Goal: Information Seeking & Learning: Learn about a topic

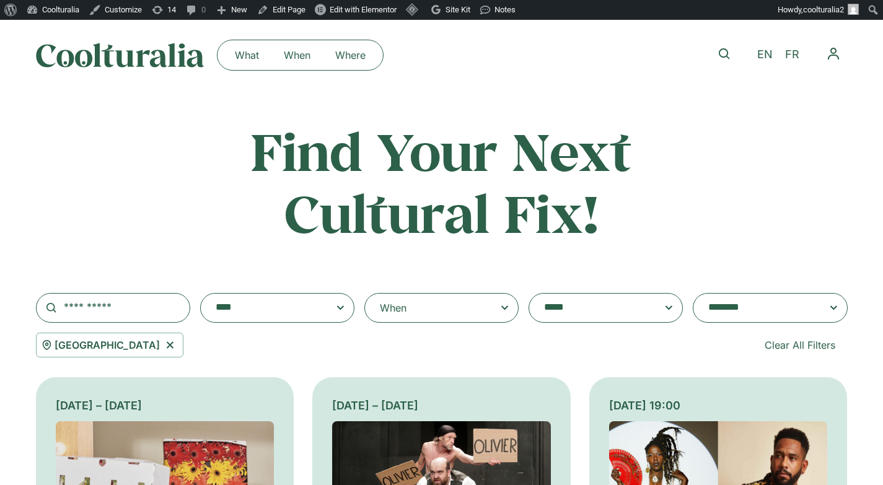
select select "****"
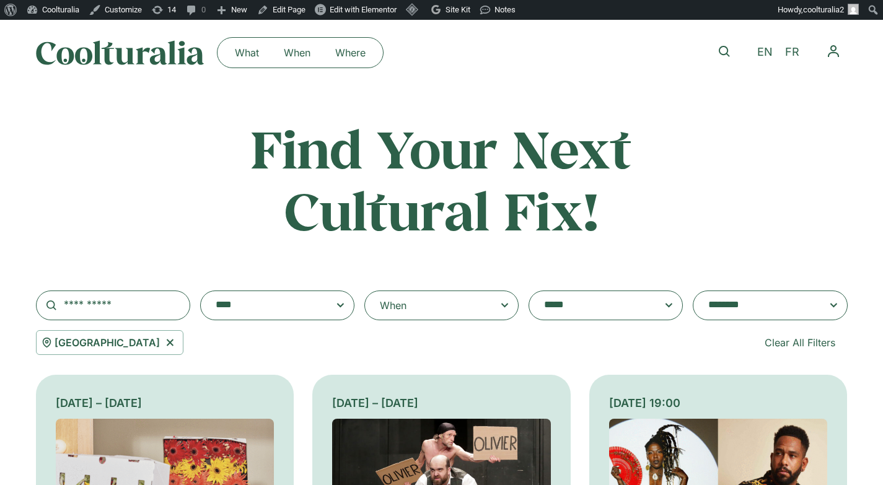
click at [566, 301] on textarea "**********" at bounding box center [593, 305] width 99 height 17
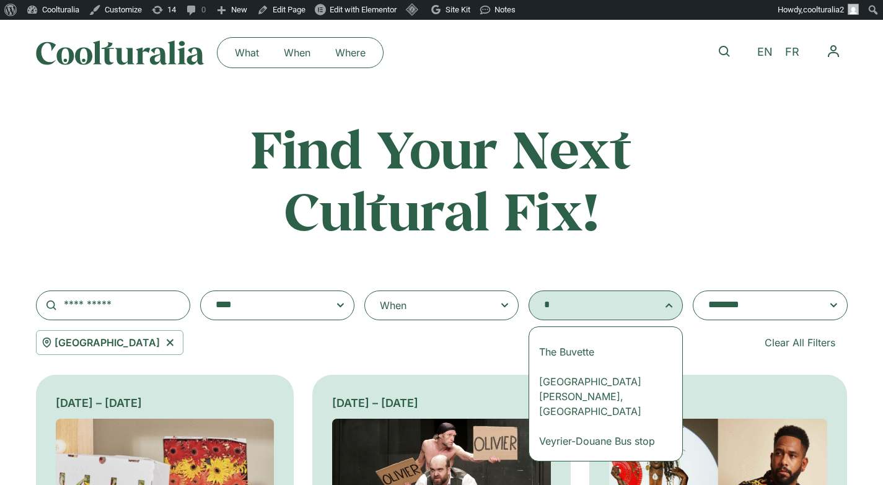
scroll to position [0, 0]
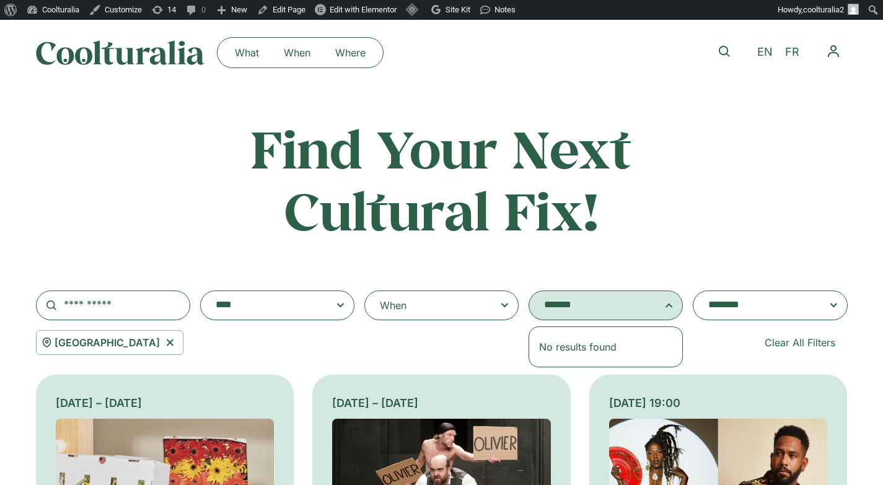
type textarea "*******"
click at [166, 344] on icon at bounding box center [169, 342] width 7 height 7
select select
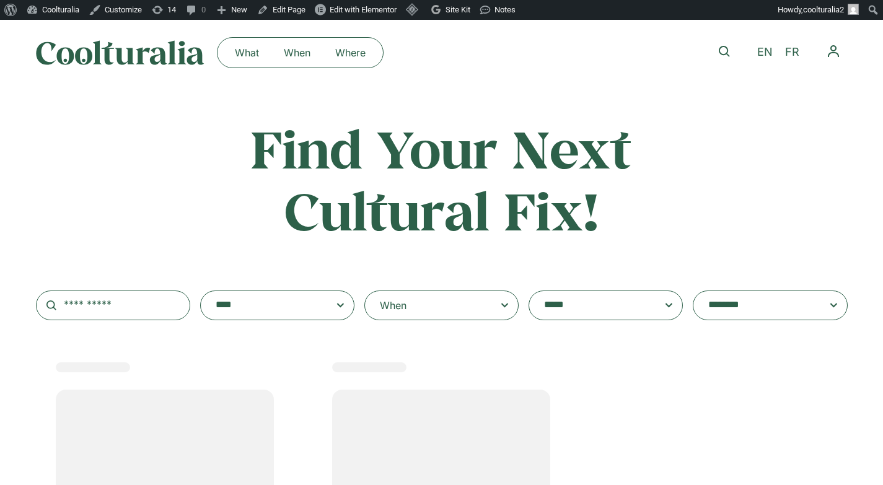
click at [569, 310] on textarea "**********" at bounding box center [593, 305] width 99 height 17
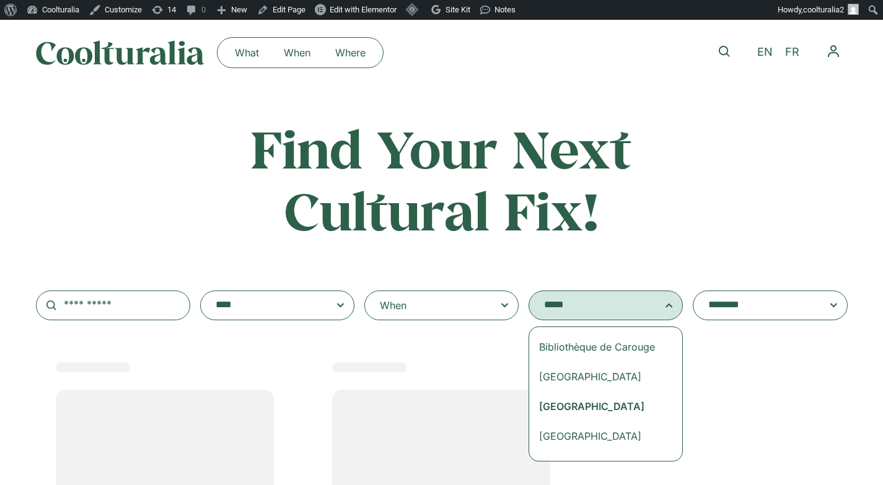
type textarea "*****"
select select "***"
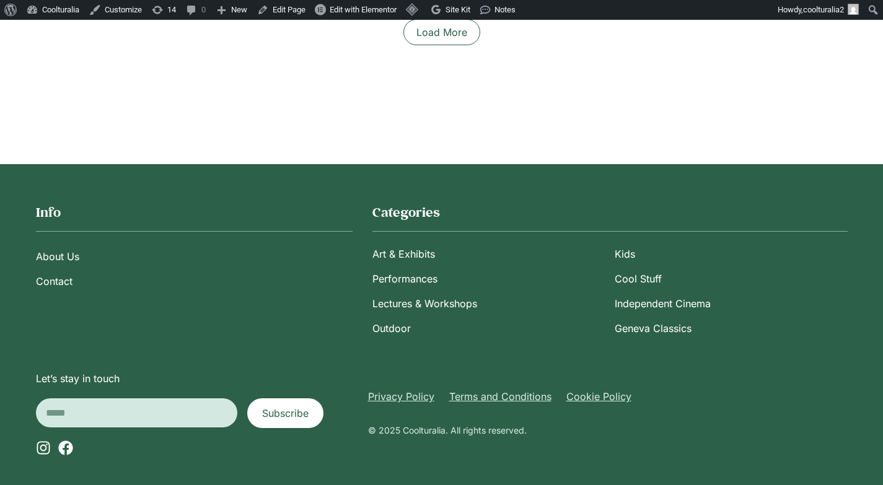
scroll to position [1222, 0]
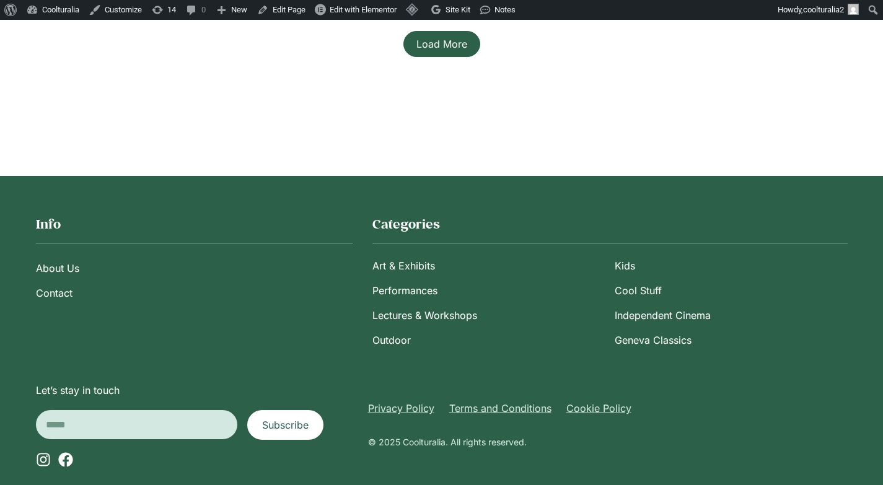
click at [448, 48] on span "Load More" at bounding box center [441, 44] width 51 height 15
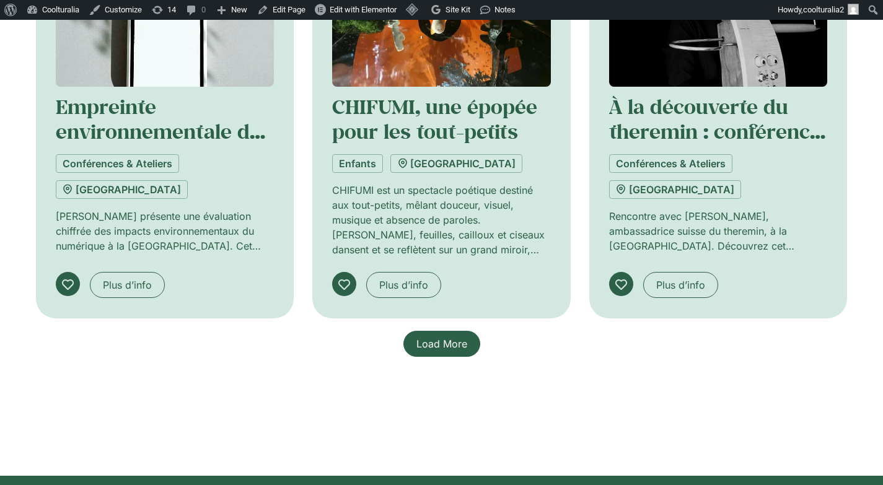
scroll to position [1806, 0]
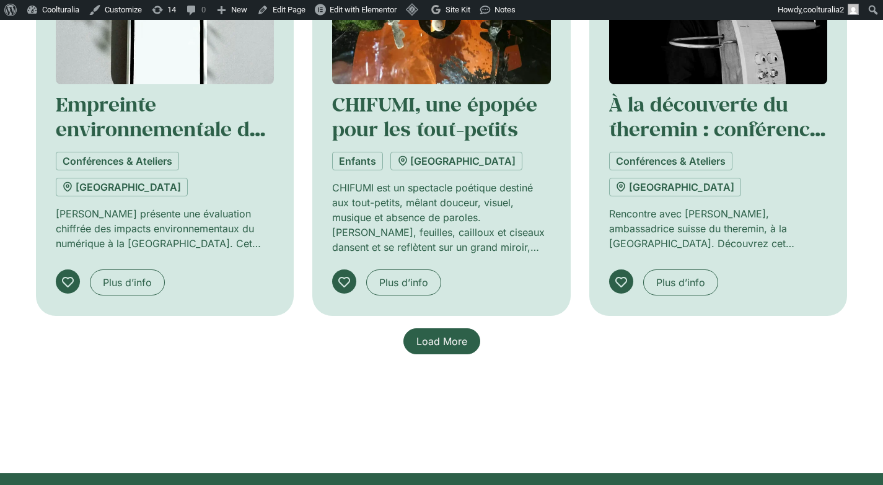
click at [435, 346] on span "Load More" at bounding box center [441, 341] width 51 height 15
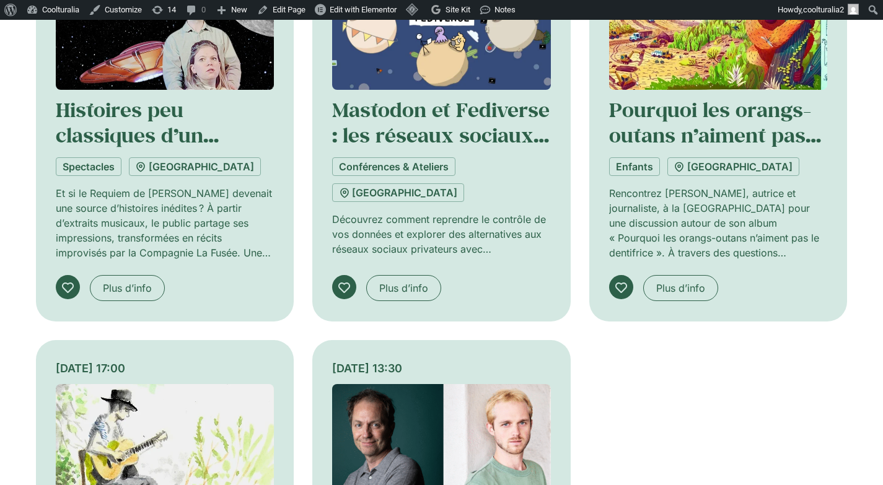
scroll to position [2390, 0]
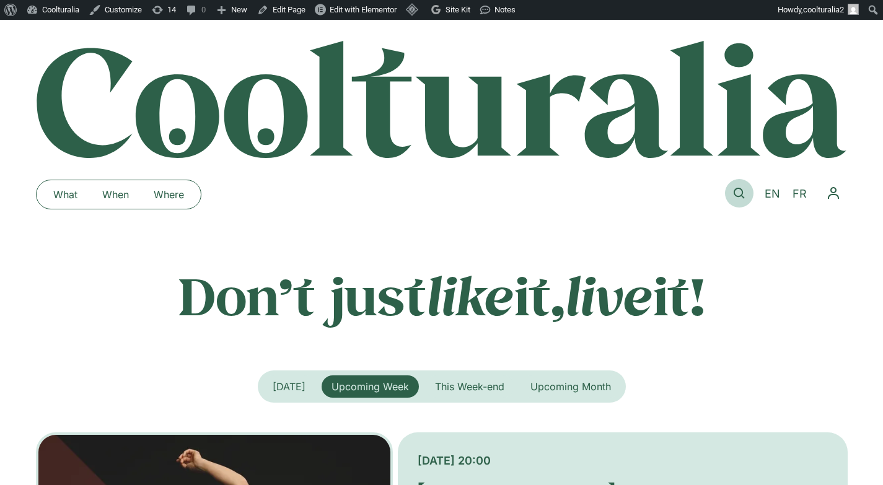
click at [735, 191] on icon at bounding box center [738, 193] width 11 height 11
click at [740, 185] on link at bounding box center [739, 193] width 28 height 28
click at [741, 190] on icon at bounding box center [738, 193] width 11 height 11
click at [740, 196] on icon at bounding box center [738, 193] width 11 height 11
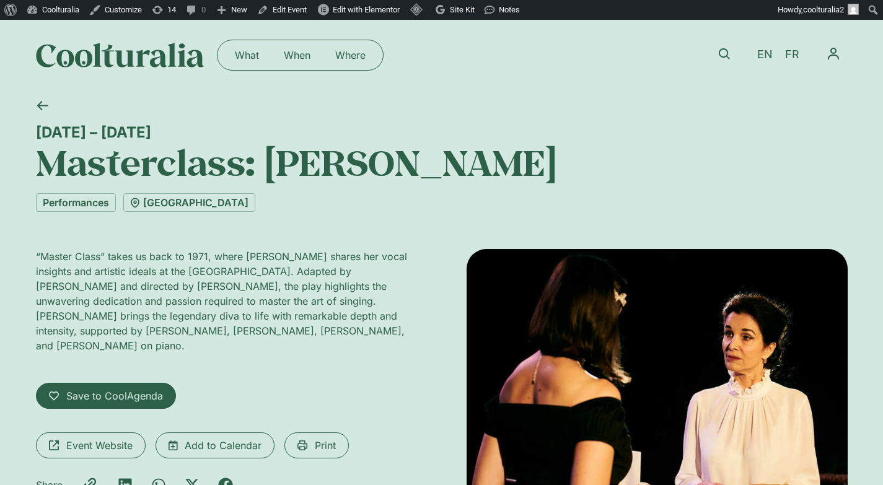
drag, startPoint x: 35, startPoint y: 129, endPoint x: 359, endPoint y: 351, distance: 393.1
click at [359, 351] on div "[DATE] – [DATE] Masterclass: [PERSON_NAME] Performances [GEOGRAPHIC_DATA] “Mast…" at bounding box center [441, 327] width 883 height 474
copy div "23 September – 5 October Masterclass: Maria Callas Performances Théâtre Pitoëff…"
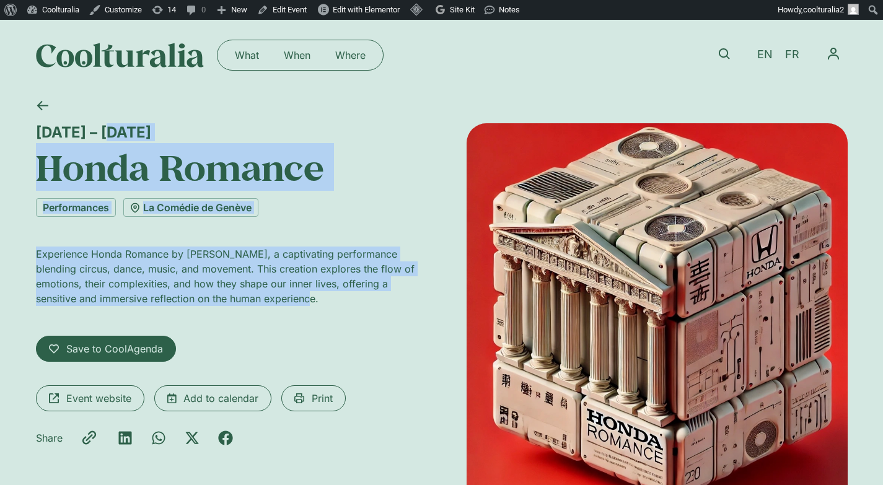
drag, startPoint x: 33, startPoint y: 131, endPoint x: 333, endPoint y: 301, distance: 345.0
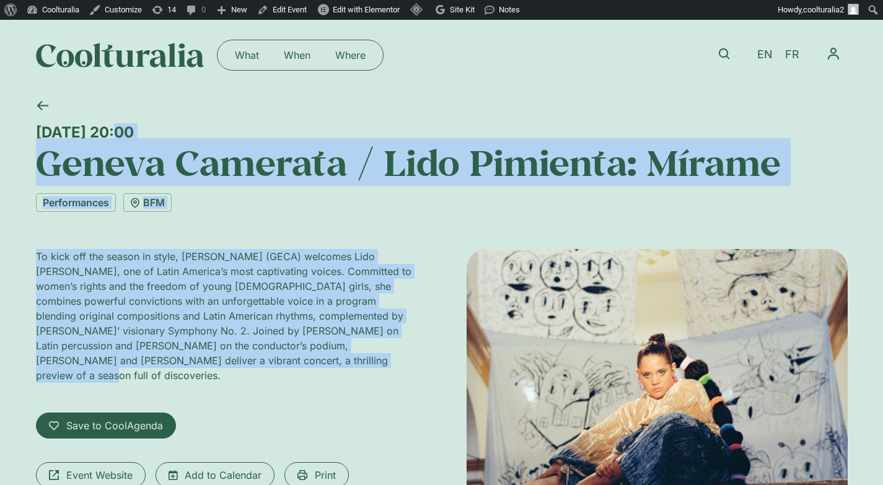
drag, startPoint x: 221, startPoint y: 371, endPoint x: 29, endPoint y: 133, distance: 305.8
click at [29, 133] on div "[DATE] 20:00 [PERSON_NAME] / Lido [PERSON_NAME]: Mírame Performances BFM To kic…" at bounding box center [441, 382] width 883 height 584
copy div "[DATE] 20:00 [PERSON_NAME] / Lido [PERSON_NAME]: Mírame Performances BFM To kic…"
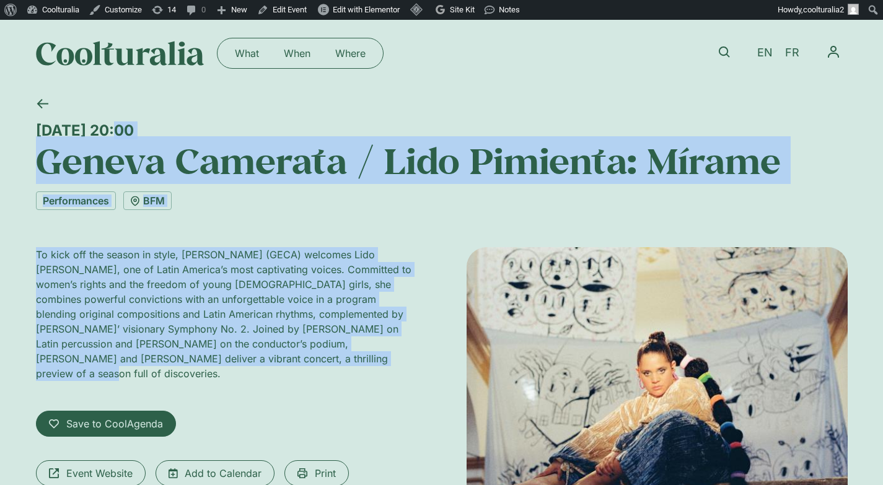
scroll to position [2, 0]
click at [723, 49] on icon at bounding box center [724, 51] width 11 height 11
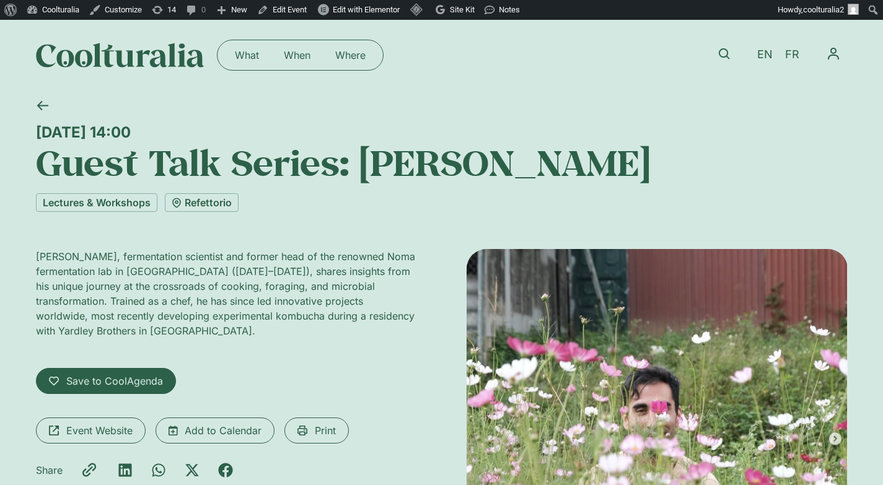
scroll to position [22, 0]
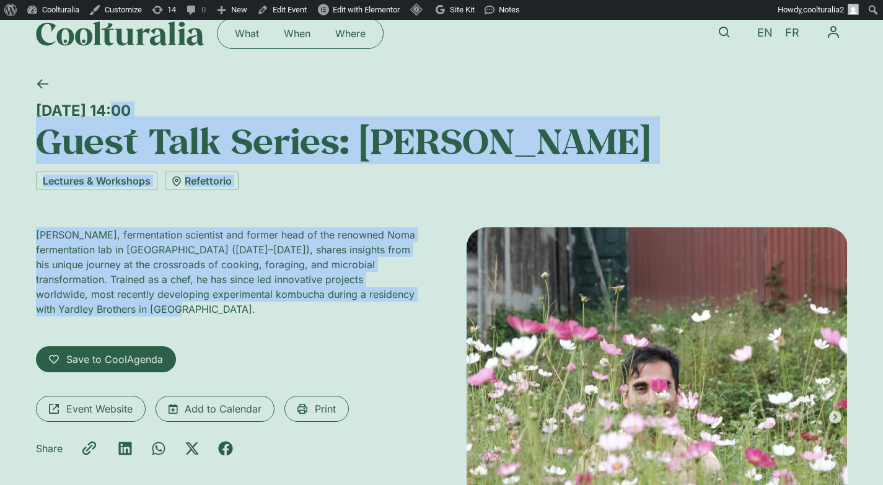
drag, startPoint x: 36, startPoint y: 105, endPoint x: 224, endPoint y: 308, distance: 276.6
click at [224, 308] on div "Friday 26 September, 14:00 Guest Talk Series: Jason Ignacio White Lectures & Wo…" at bounding box center [441, 353] width 811 height 569
copy div "Friday 26 September, 14:00 Guest Talk Series: Jason Ignacio White Lectures & Wo…"
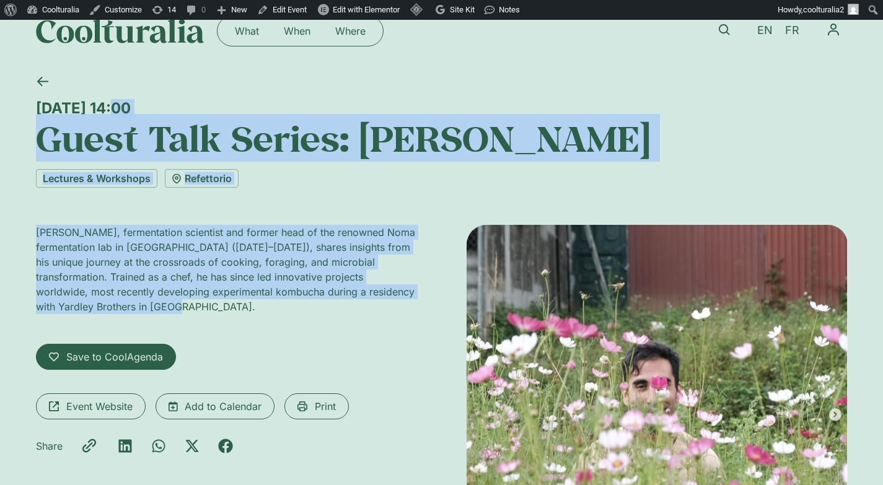
click at [314, 175] on div "Lectures & Workshops Refettorio" at bounding box center [441, 178] width 811 height 19
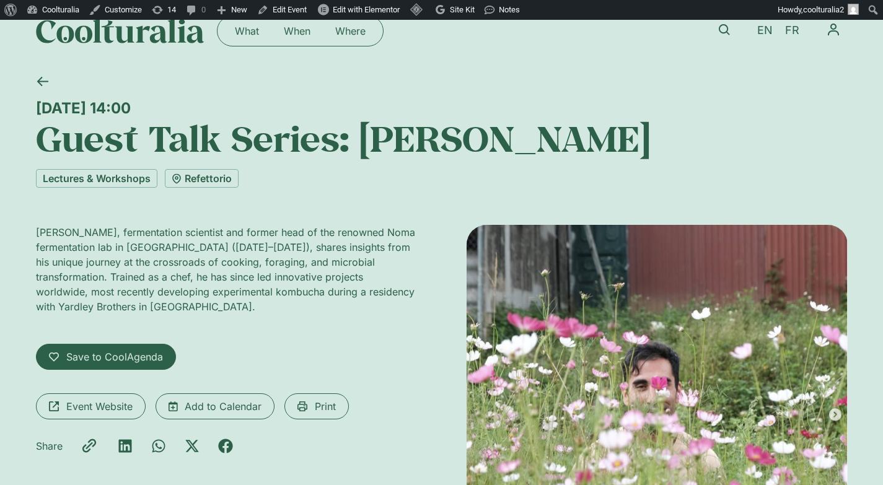
drag, startPoint x: 717, startPoint y: 142, endPoint x: 35, endPoint y: 120, distance: 682.4
click at [36, 120] on h1 "Guest Talk Series: Jason Ignacio White" at bounding box center [441, 138] width 811 height 42
copy h1 "Guest Talk Series: Jason Ignacio White"
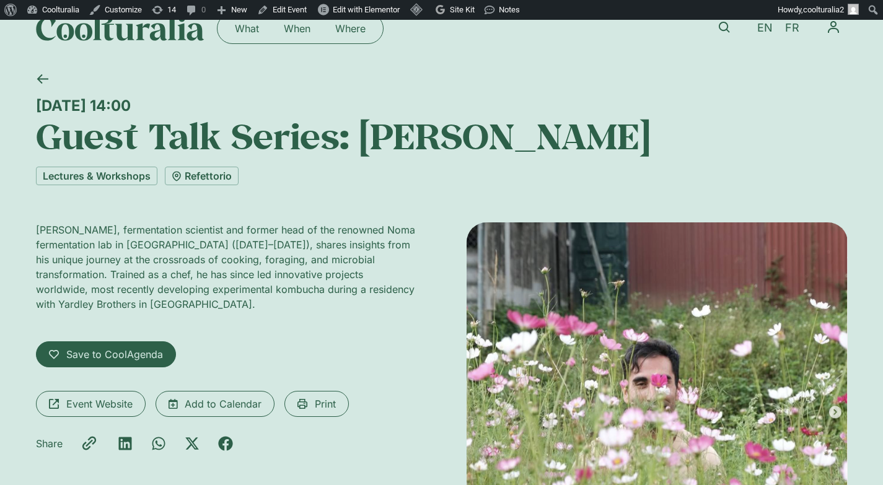
drag, startPoint x: 247, startPoint y: 98, endPoint x: 222, endPoint y: 113, distance: 29.2
click at [147, 110] on div "Friday 26 September, 14:00 Guest Talk Series: Jason Ignacio White" at bounding box center [441, 110] width 811 height 93
drag, startPoint x: 272, startPoint y: 107, endPoint x: 45, endPoint y: 94, distance: 227.1
click at [45, 94] on div "Friday 26 September, 14:00 Guest Talk Series: Jason Ignacio White" at bounding box center [441, 110] width 811 height 93
copy div "Friday 26 September, 14:00"
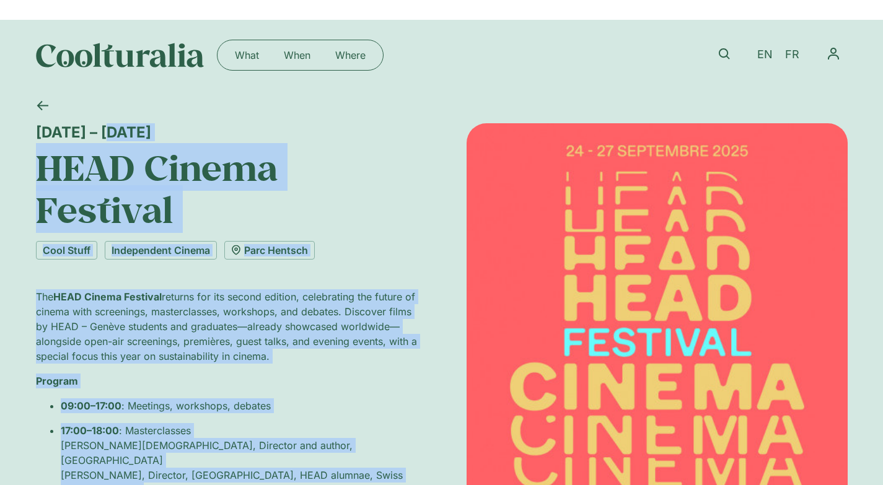
drag, startPoint x: 70, startPoint y: 155, endPoint x: 19, endPoint y: 135, distance: 55.3
click at [19, 135] on div "[DATE] – [DATE] HEAD Cinema Festival Cool Stuff Independent Cinema [GEOGRAPHIC_…" at bounding box center [441, 442] width 883 height 704
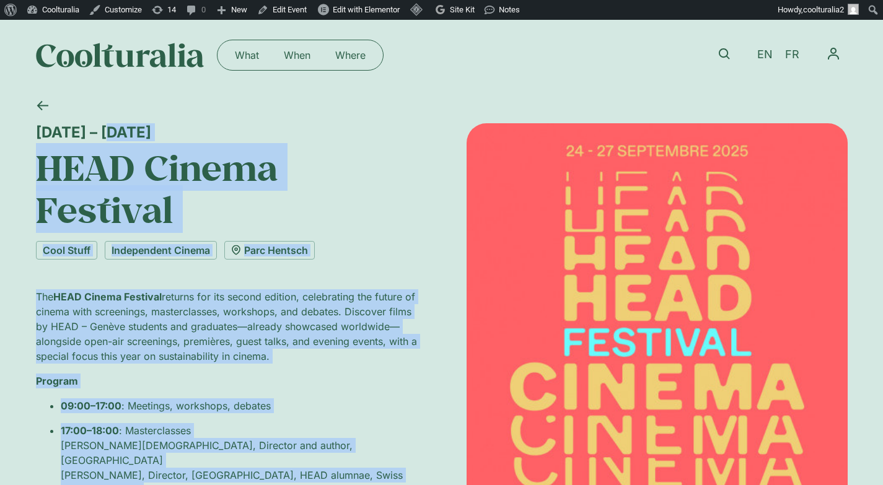
copy div "[DATE] – [DATE] HEAD Cinema Festival Cool Stuff Independent Cinema Parc [PERSON…"
click at [177, 212] on h1 "HEAD Cinema Festival" at bounding box center [226, 188] width 381 height 85
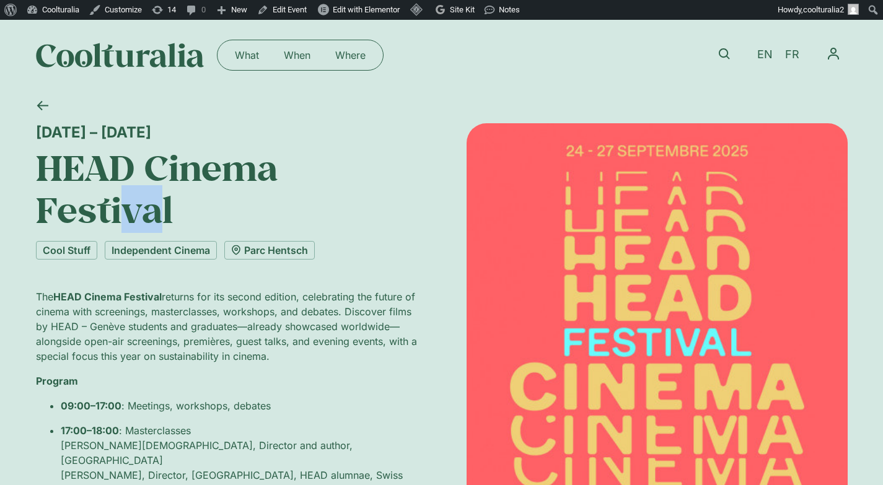
drag, startPoint x: 160, startPoint y: 208, endPoint x: 154, endPoint y: 204, distance: 7.6
click at [120, 203] on h1 "HEAD Cinema Festival" at bounding box center [226, 188] width 381 height 85
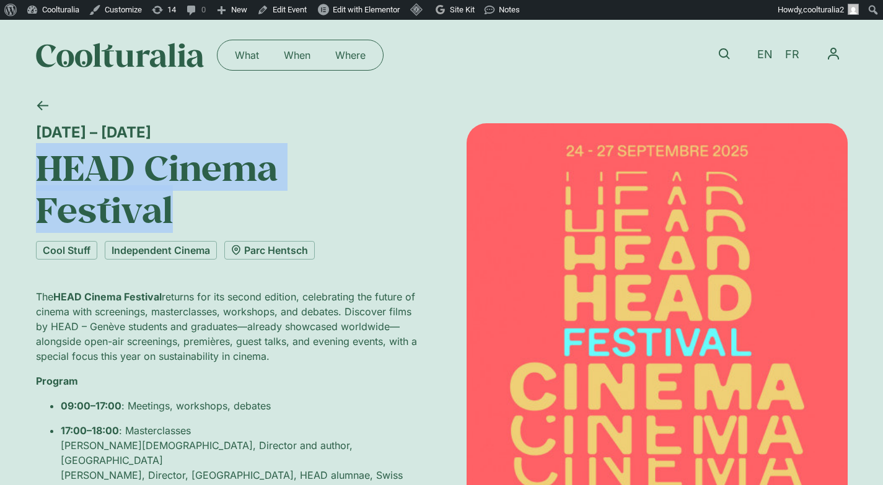
drag, startPoint x: 168, startPoint y: 204, endPoint x: 40, endPoint y: 164, distance: 135.0
click at [40, 164] on h1 "HEAD Cinema Festival" at bounding box center [226, 188] width 381 height 85
copy h1 "HEAD Cinema Festival"
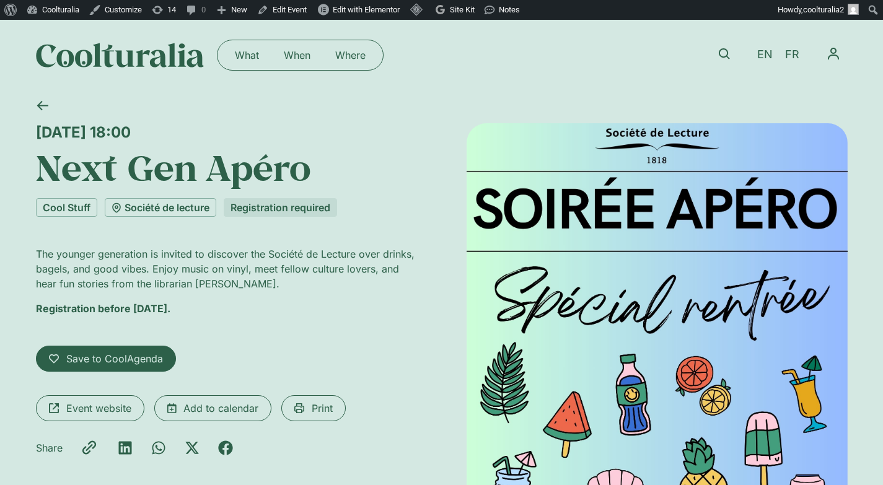
scroll to position [7, 0]
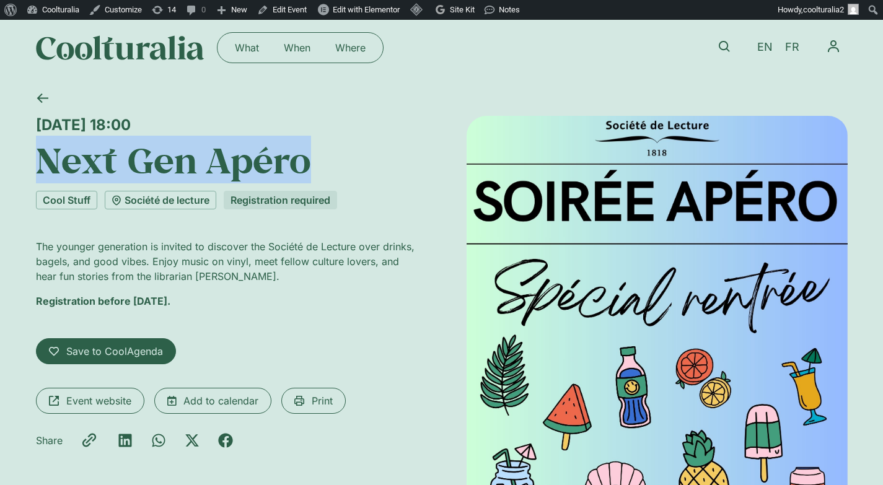
drag, startPoint x: 347, startPoint y: 162, endPoint x: 40, endPoint y: 148, distance: 307.6
click at [40, 148] on h1 "Next Gen Apéro" at bounding box center [226, 160] width 381 height 42
copy h1 "Next Gen Apéro"
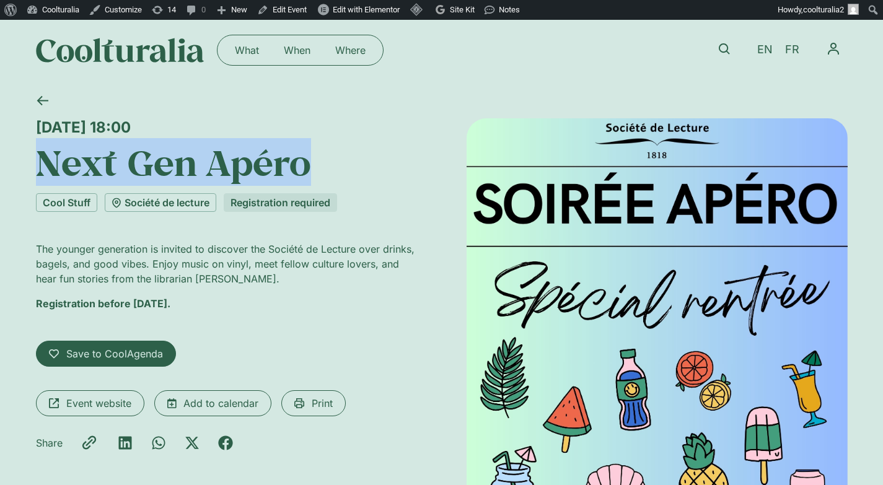
scroll to position [2, 0]
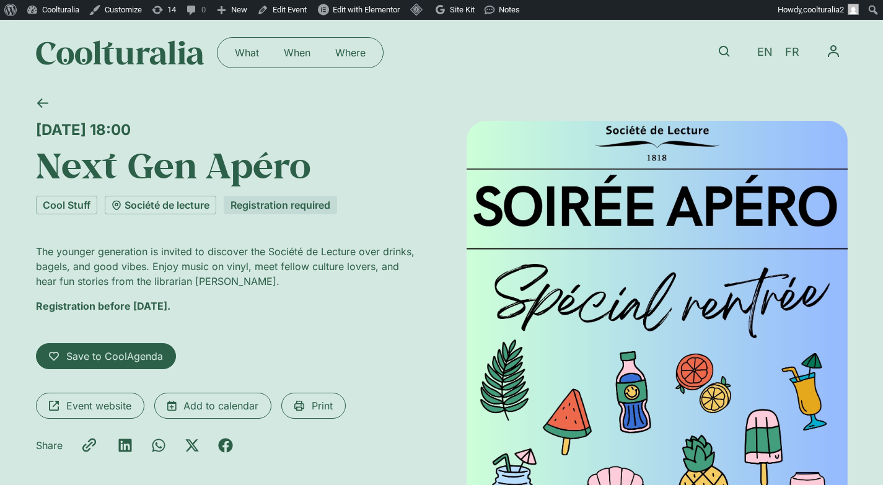
click at [313, 209] on div "Registration required" at bounding box center [280, 205] width 113 height 19
drag, startPoint x: 302, startPoint y: 126, endPoint x: 0, endPoint y: 126, distance: 301.7
click at [0, 126] on div "[DATE] 18:00 Next Gen Apéro Cool Stuff Société de lecture Registration required…" at bounding box center [441, 396] width 883 height 616
copy div "[DATE] 18:00"
click at [28, 107] on link at bounding box center [42, 103] width 30 height 30
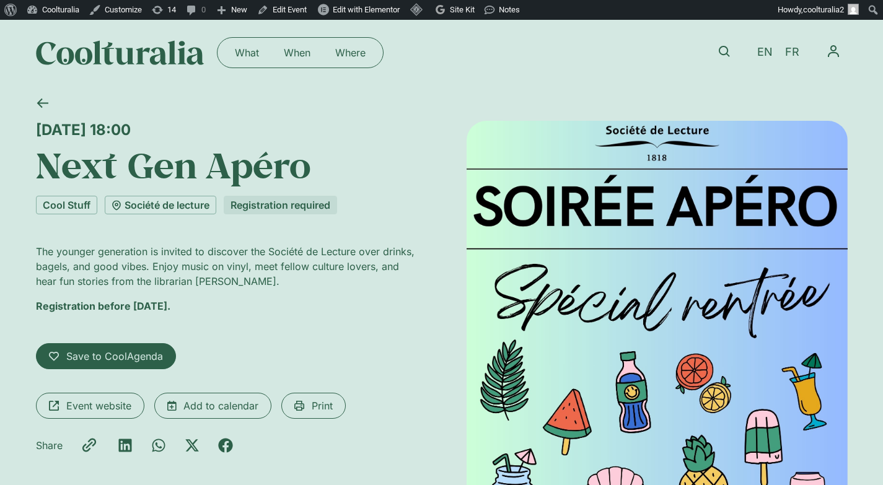
drag, startPoint x: 40, startPoint y: 121, endPoint x: 239, endPoint y: 321, distance: 282.5
click at [239, 321] on div "[DATE] 18:00 Next Gen Apéro Cool Stuff Société de lecture Registration required…" at bounding box center [226, 390] width 381 height 539
copy div "[DATE] 18:00 Next Gen Apéro Cool Stuff Société de lecture Registration required…"
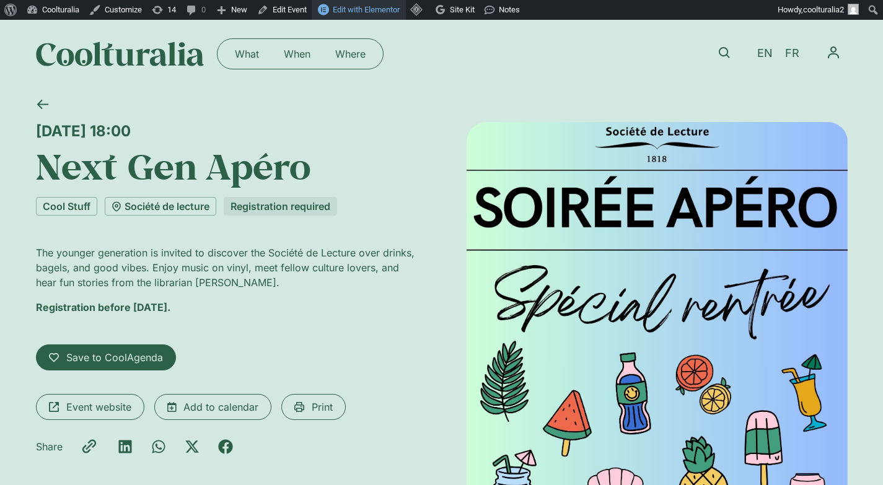
scroll to position [0, 0]
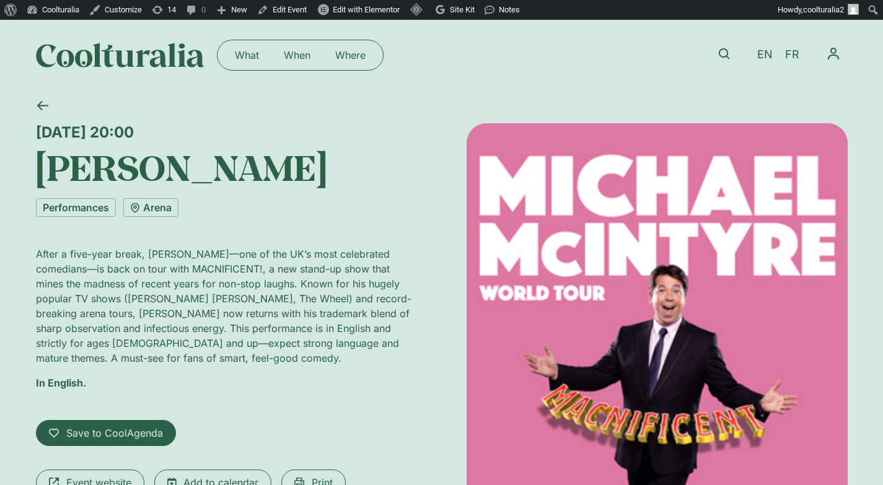
click at [368, 116] on div at bounding box center [437, 106] width 820 height 33
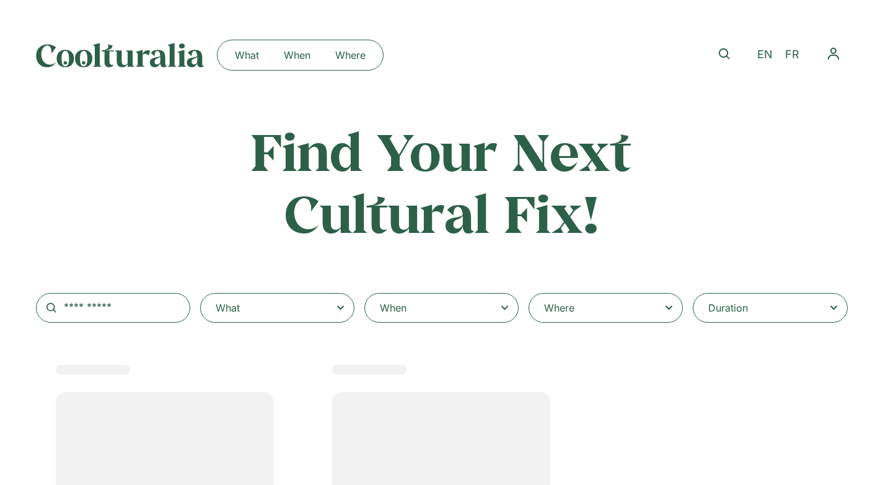
select select
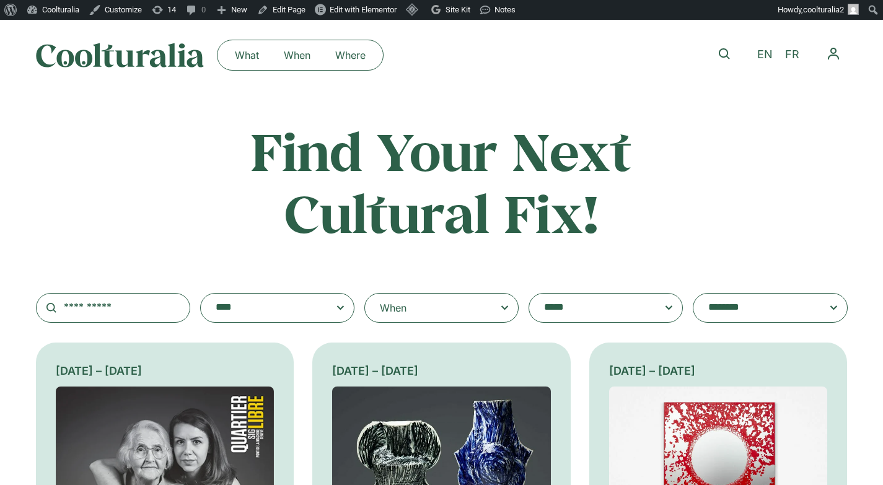
scroll to position [2, 0]
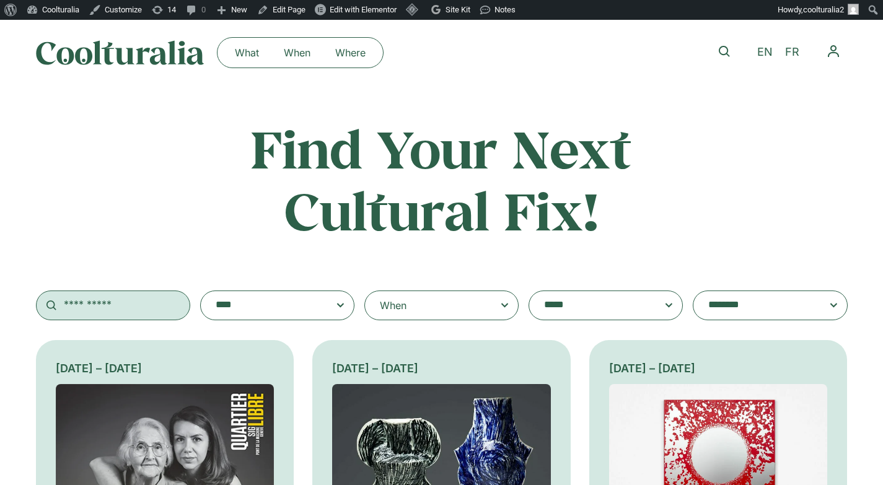
click at [101, 305] on input "text" at bounding box center [113, 306] width 154 height 30
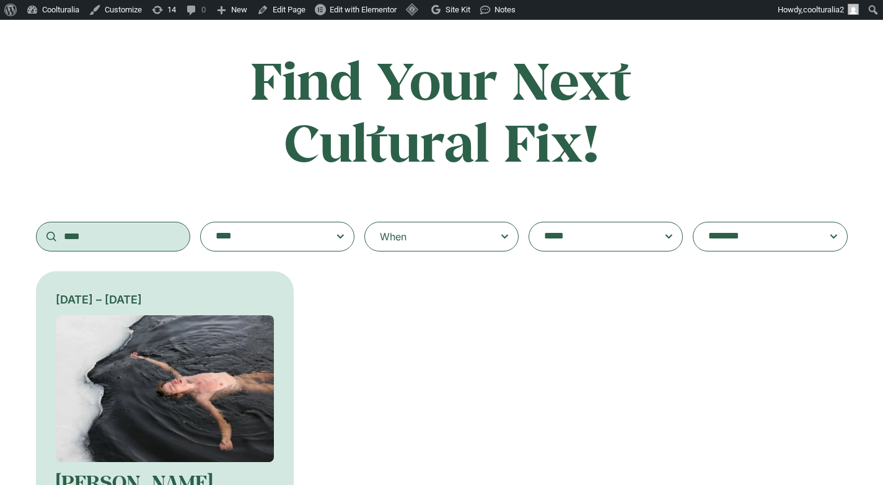
scroll to position [137, 0]
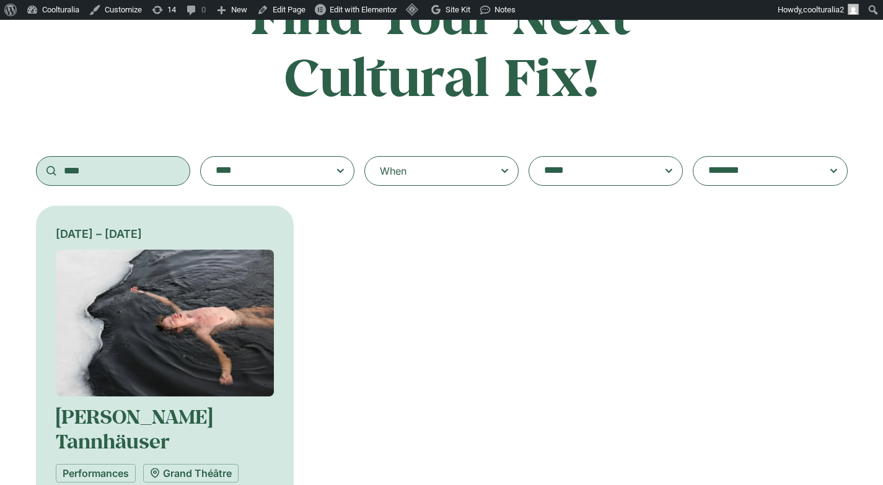
type input "****"
click at [181, 297] on img at bounding box center [165, 323] width 219 height 147
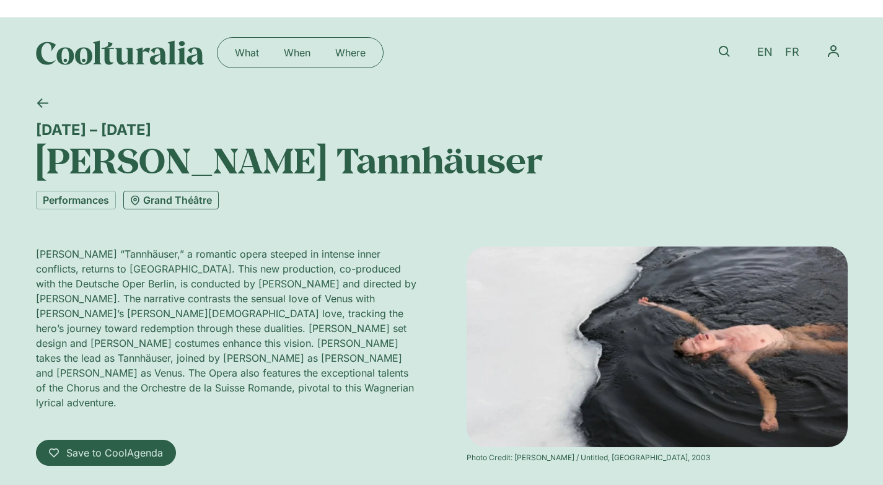
scroll to position [5, 0]
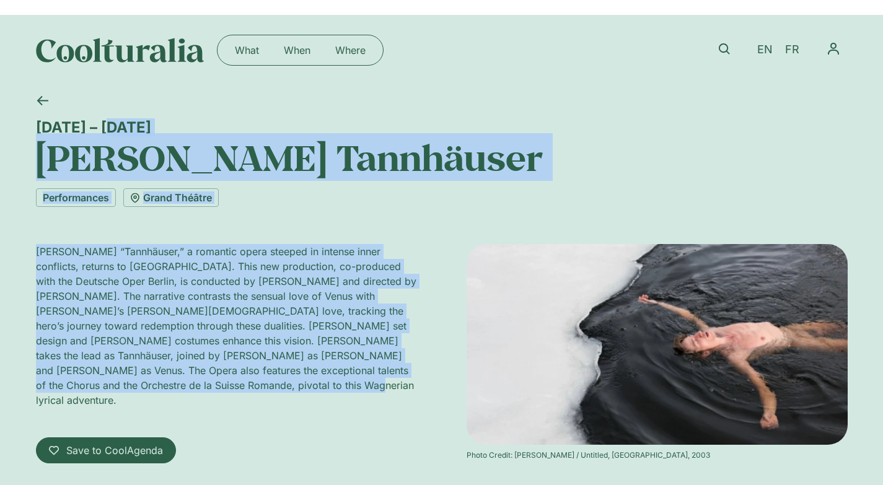
drag, startPoint x: 243, startPoint y: 389, endPoint x: 35, endPoint y: 115, distance: 344.4
click at [36, 115] on div "[DATE] – [DATE] [PERSON_NAME] Tannhäuser Performances [GEOGRAPHIC_DATA] [STREET…" at bounding box center [441, 342] width 811 height 515
copy div "[DATE] – [DATE] [PERSON_NAME] Tannhäuser Performances Grand Théâtre [PERSON_NAM…"
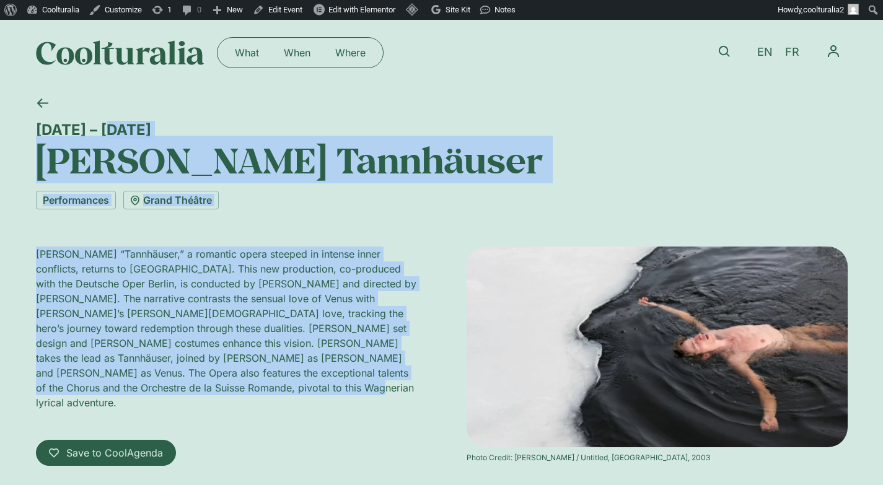
scroll to position [0, 0]
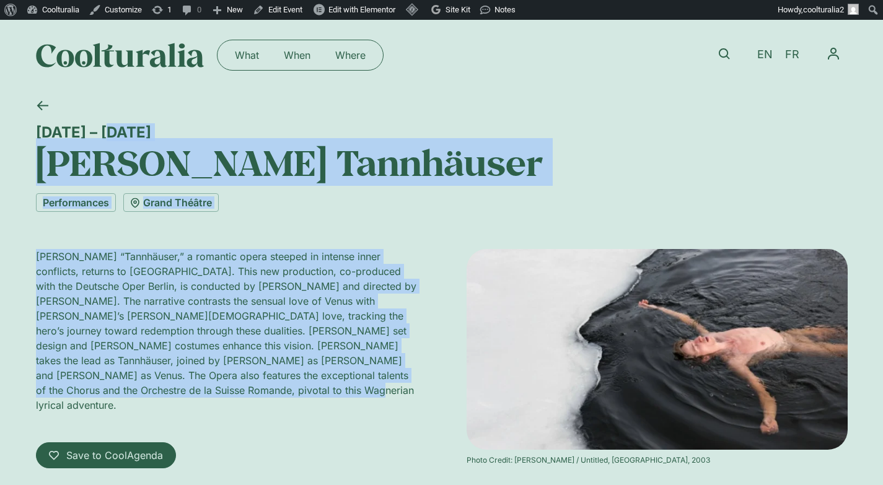
click at [380, 212] on div "Performances [GEOGRAPHIC_DATA]" at bounding box center [441, 202] width 811 height 19
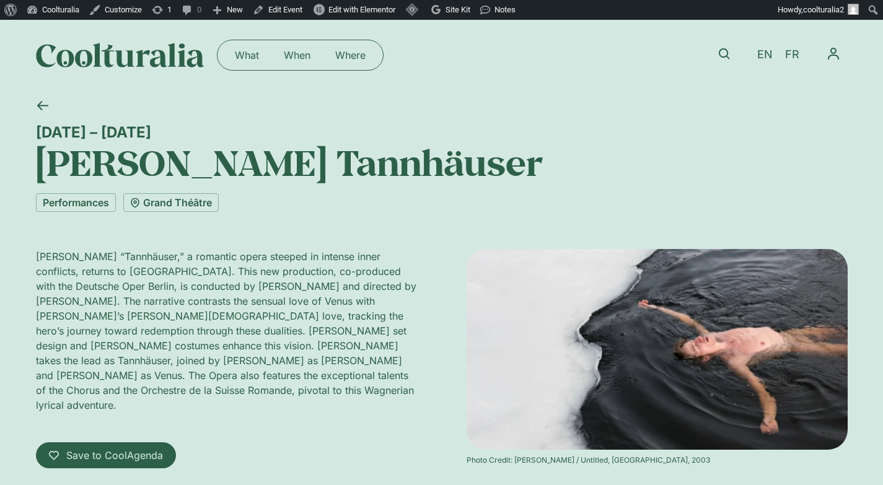
drag, startPoint x: 570, startPoint y: 152, endPoint x: 34, endPoint y: 145, distance: 536.5
click at [34, 145] on div "21 September – 4 October Richard Wagner’s Tannhäuser Performances Grand Théâtre…" at bounding box center [441, 347] width 883 height 515
copy h1 "Richard Wagner’s Tannhäuser"
drag, startPoint x: 179, startPoint y: 128, endPoint x: 26, endPoint y: 127, distance: 153.0
click at [26, 127] on div "21 September – 4 October Richard Wagner’s Tannhäuser Performances Grand Théâtre…" at bounding box center [441, 347] width 883 height 515
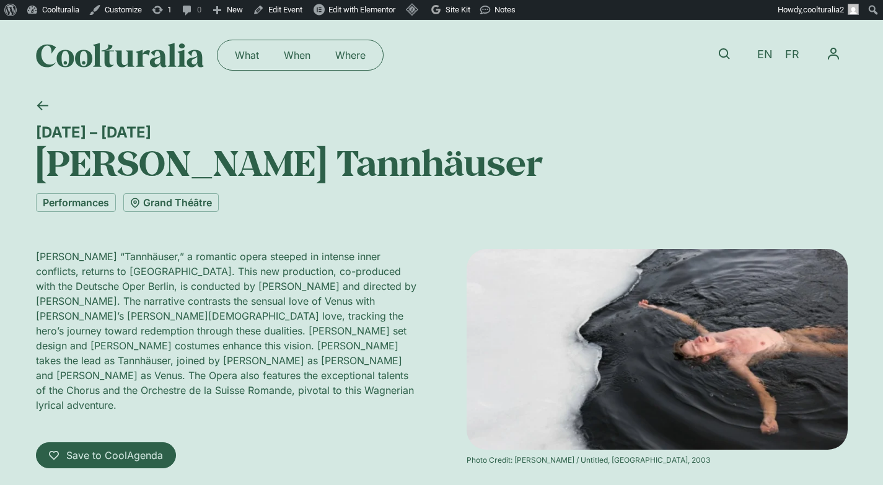
copy div "21 September – 4 October"
click at [729, 55] on icon at bounding box center [724, 53] width 11 height 11
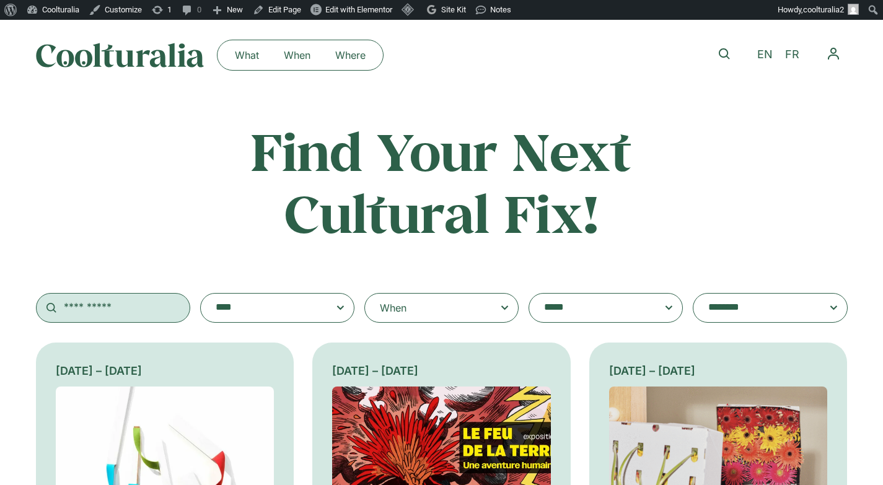
click at [119, 306] on input "text" at bounding box center [113, 308] width 154 height 30
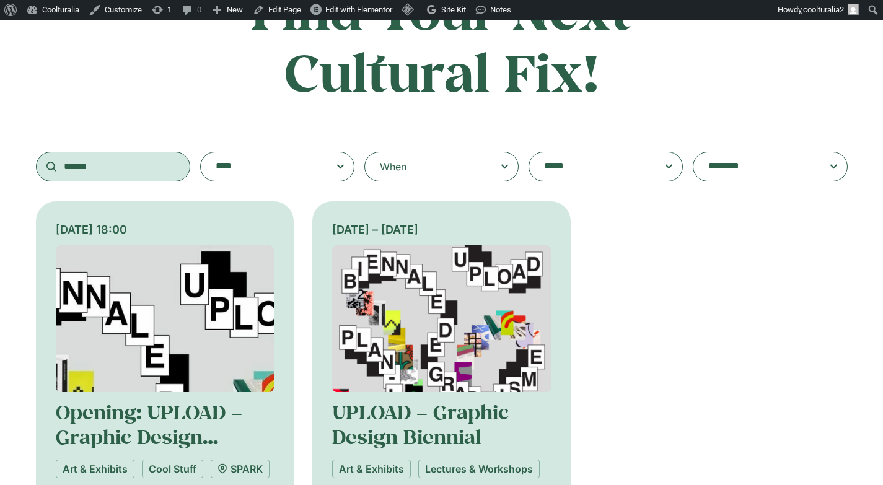
scroll to position [142, 0]
type input "******"
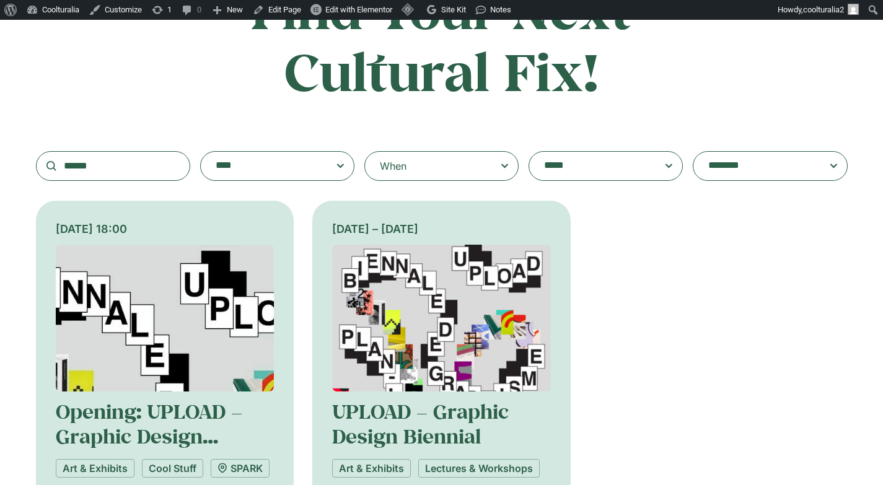
click at [157, 283] on img at bounding box center [165, 318] width 219 height 147
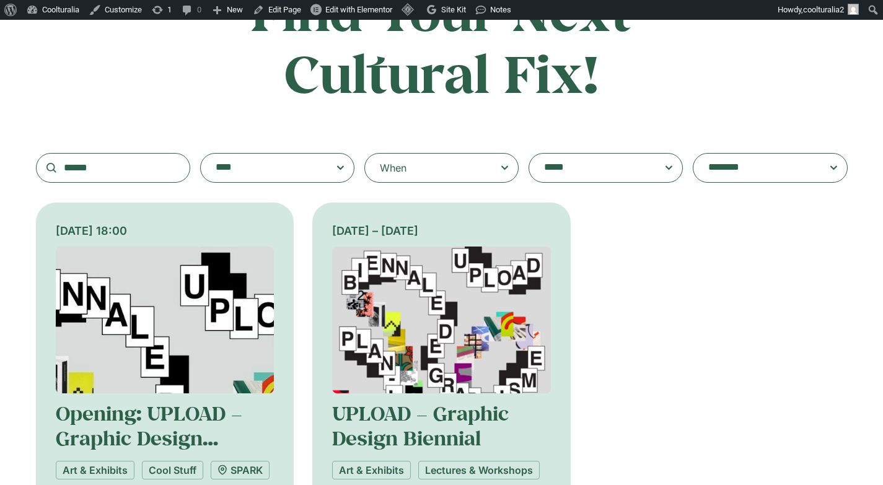
scroll to position [139, 0]
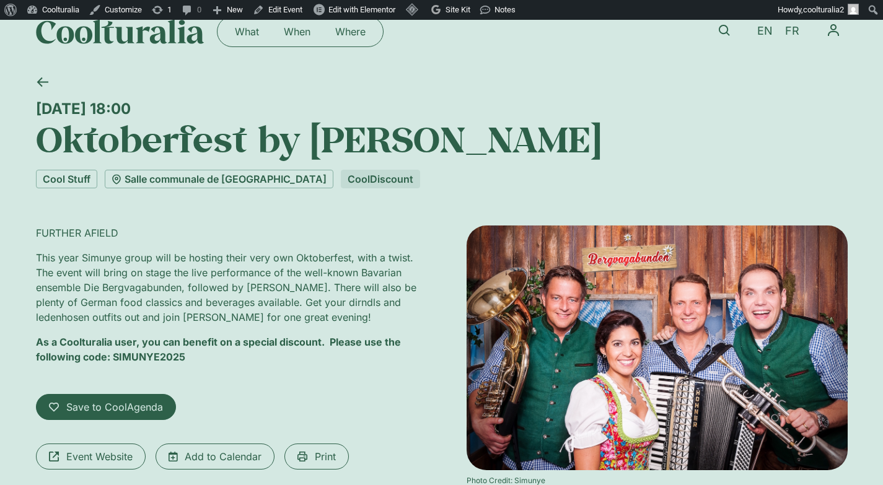
scroll to position [22, 0]
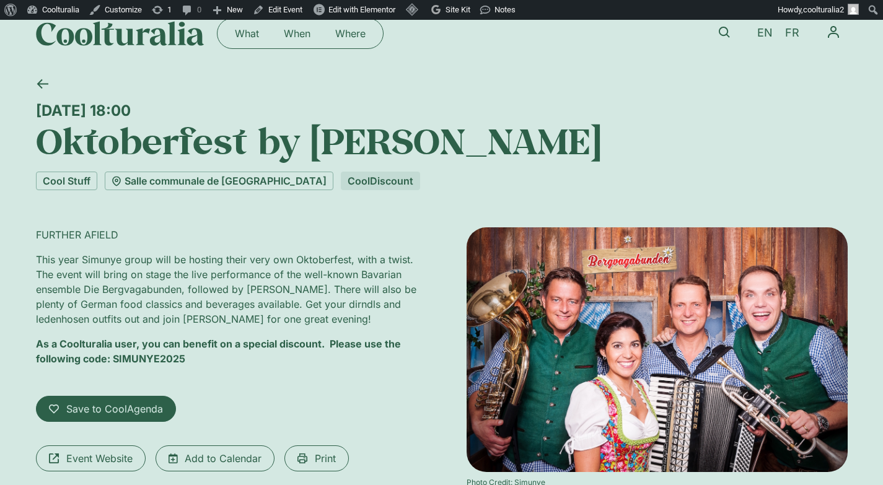
click at [376, 304] on p "This year Simunye group will be hosting their very own Oktoberfest, with a twis…" at bounding box center [226, 289] width 381 height 74
click at [291, 109] on div "Saturday 4 October, 18:00" at bounding box center [441, 111] width 811 height 18
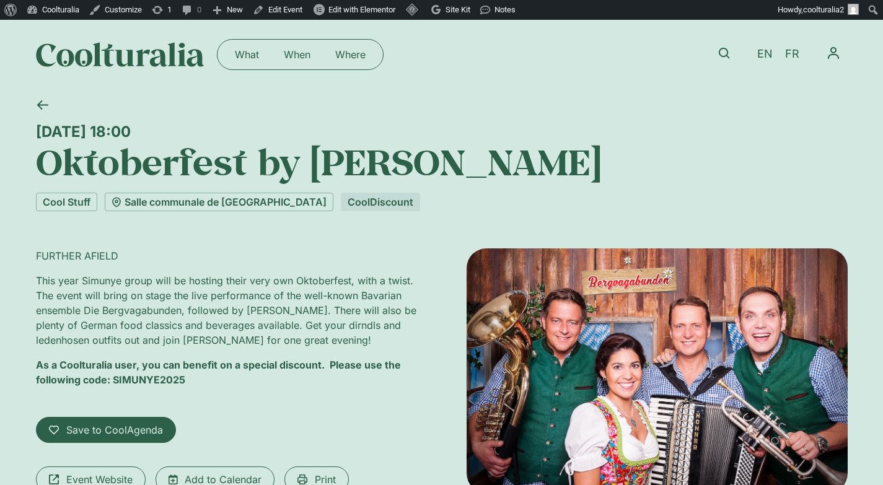
scroll to position [0, 0]
click at [173, 61] on img at bounding box center [120, 55] width 168 height 25
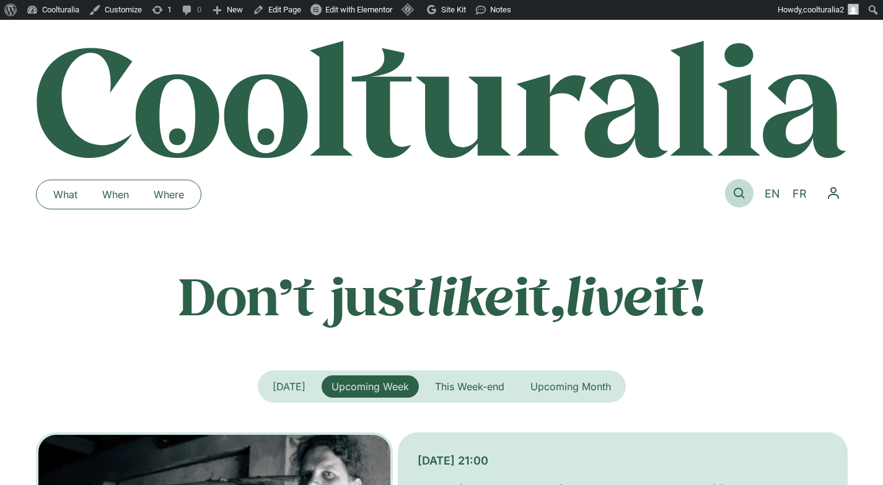
click at [740, 193] on icon at bounding box center [738, 193] width 11 height 11
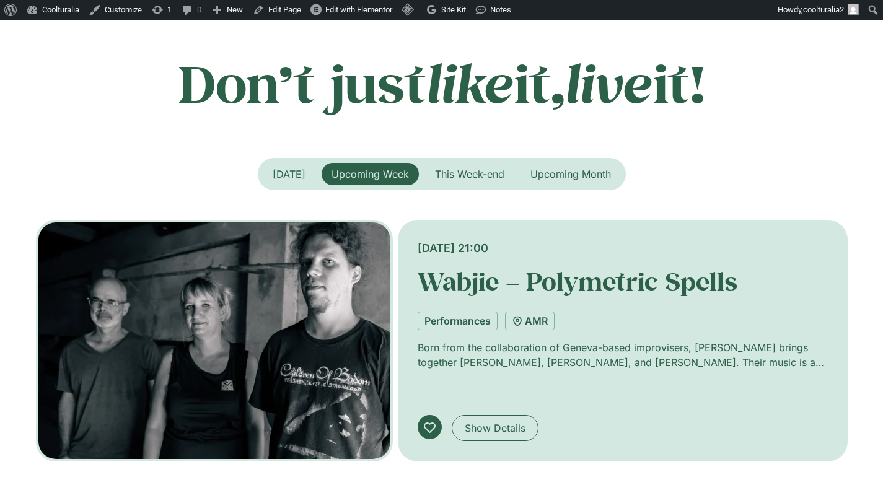
scroll to position [211, 0]
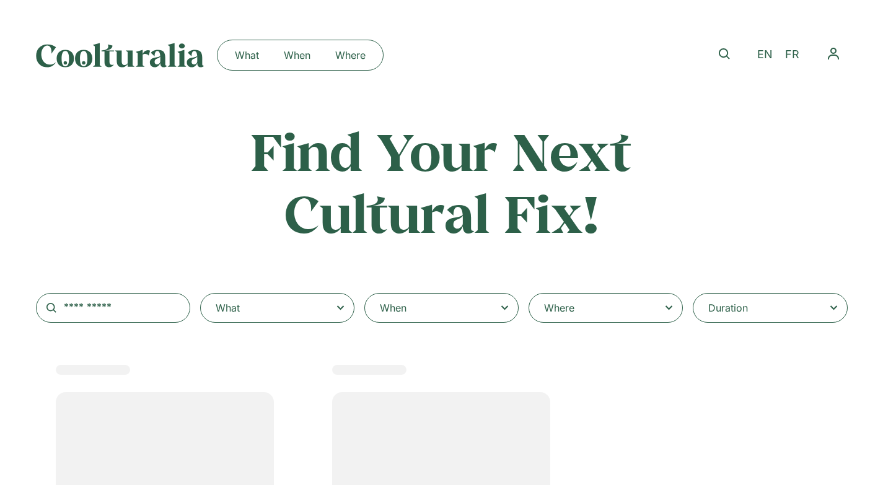
select select
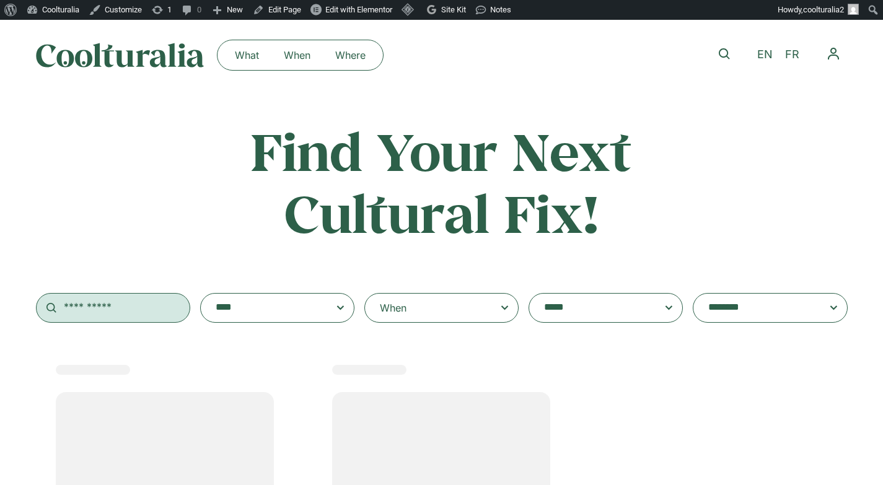
click at [128, 311] on input "text" at bounding box center [113, 308] width 154 height 30
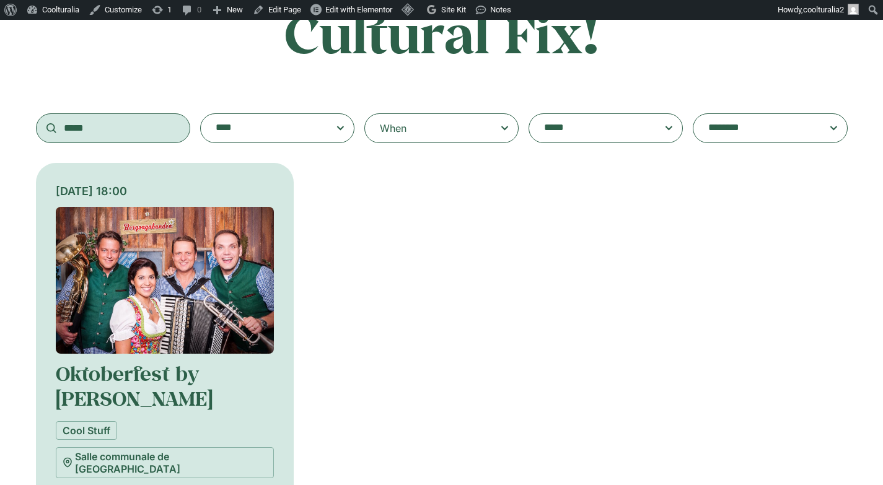
scroll to position [199, 0]
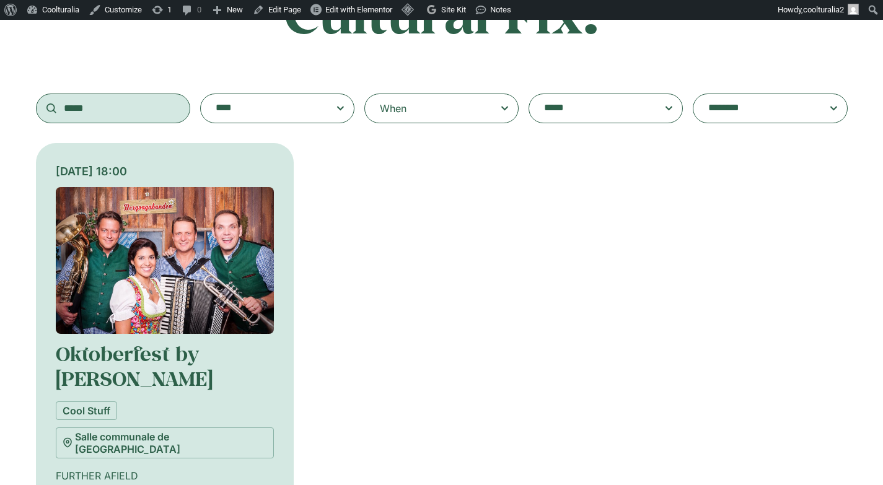
type input "*****"
click at [157, 283] on img at bounding box center [165, 260] width 219 height 147
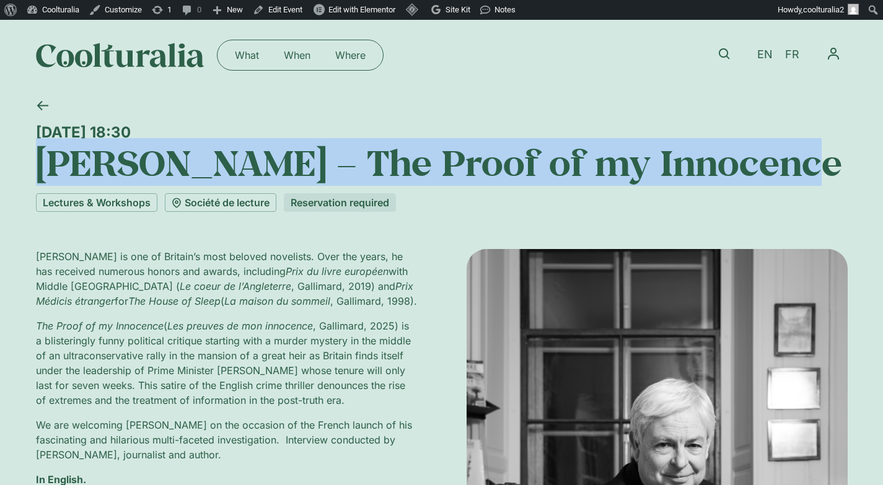
drag, startPoint x: 808, startPoint y: 163, endPoint x: 42, endPoint y: 151, distance: 766.3
click at [42, 151] on h1 "[PERSON_NAME] – The Proof of my Innocence" at bounding box center [441, 162] width 811 height 42
copy h1 "[PERSON_NAME] – The Proof of my Innocence"
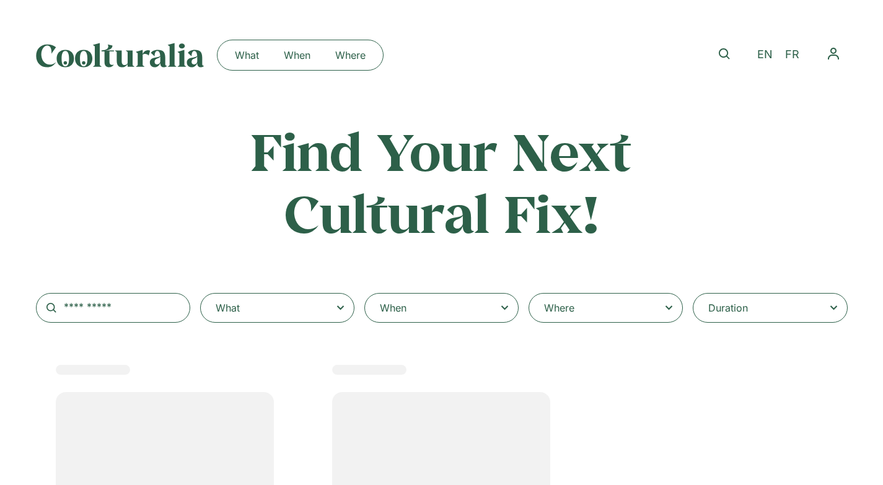
select select
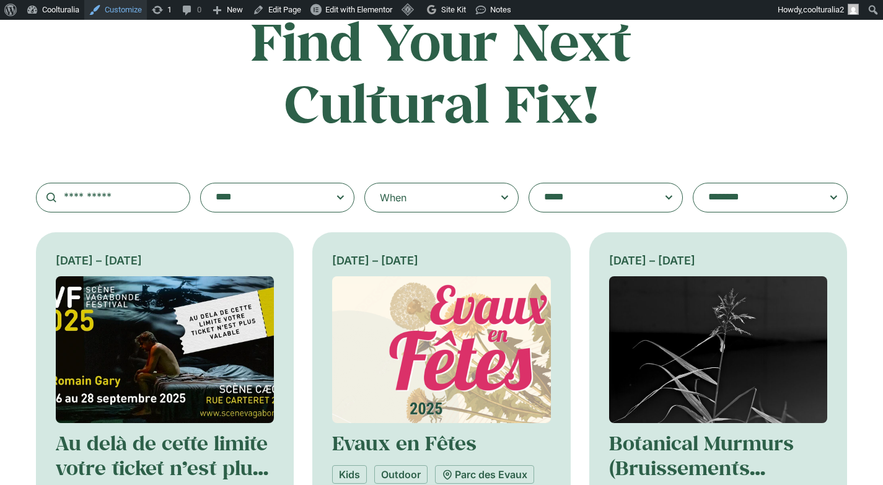
scroll to position [110, 0]
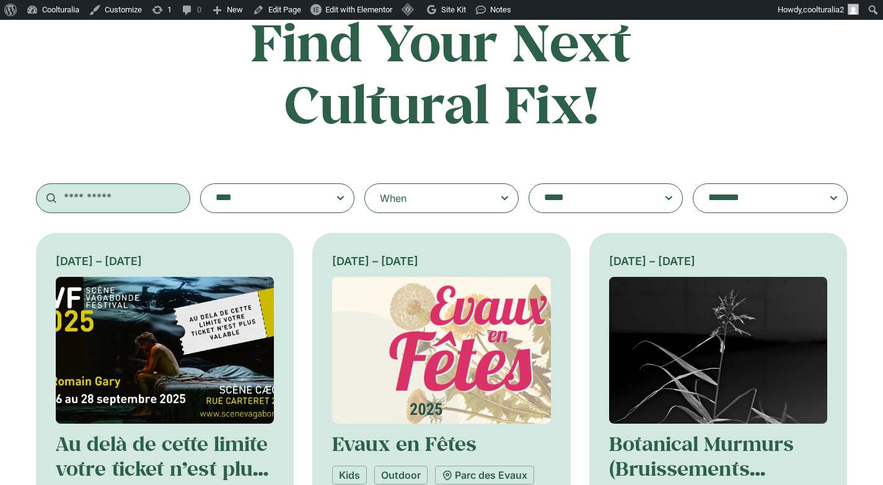
click at [128, 194] on input "text" at bounding box center [113, 198] width 154 height 30
click at [414, 197] on div "When" at bounding box center [441, 198] width 154 height 30
click at [0, 0] on input "When" at bounding box center [0, 0] width 0 height 0
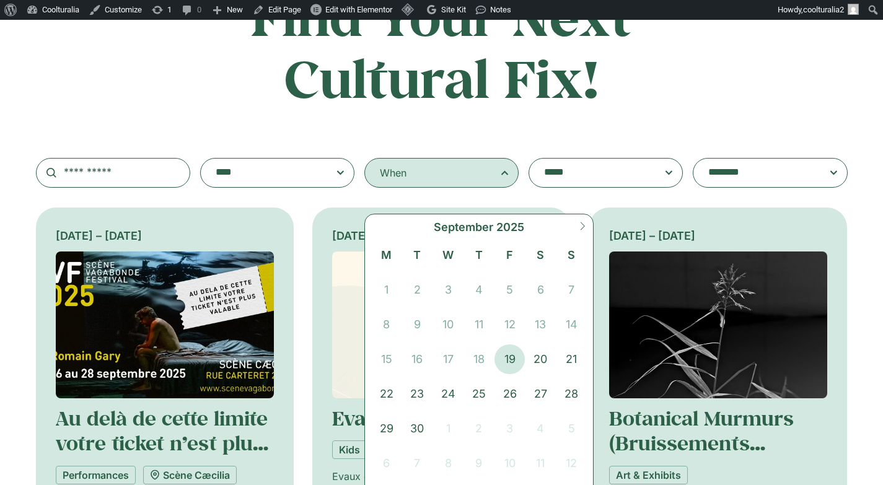
scroll to position [137, 0]
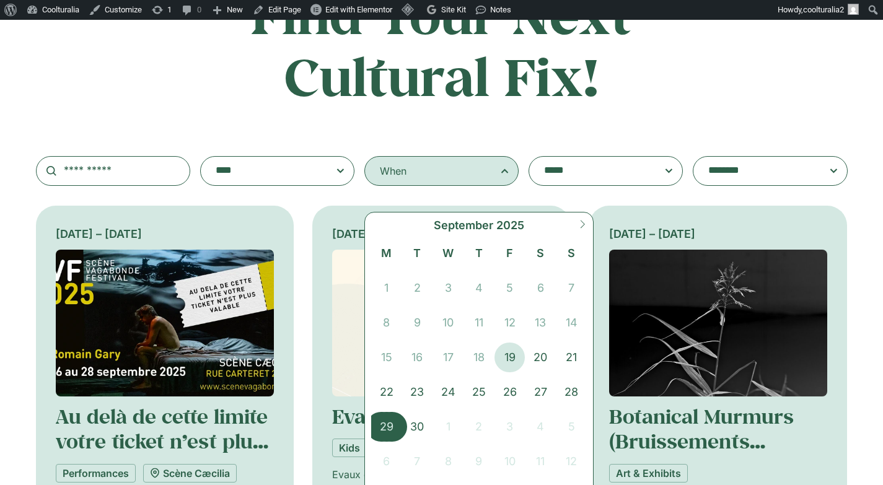
click at [388, 424] on span "29" at bounding box center [386, 427] width 31 height 30
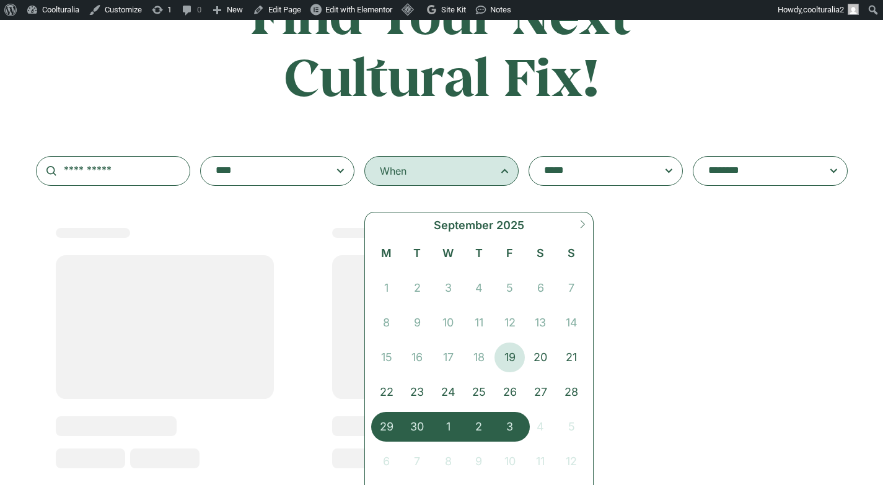
click at [496, 422] on span "3" at bounding box center [509, 427] width 31 height 30
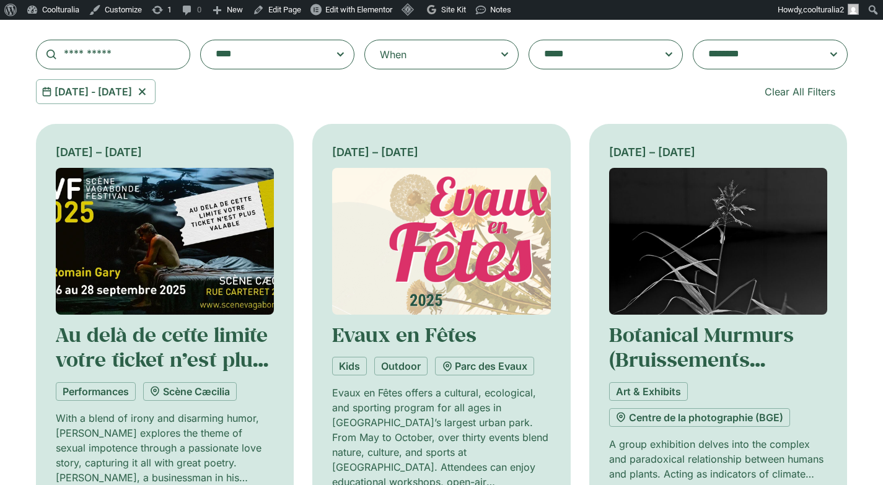
scroll to position [275, 0]
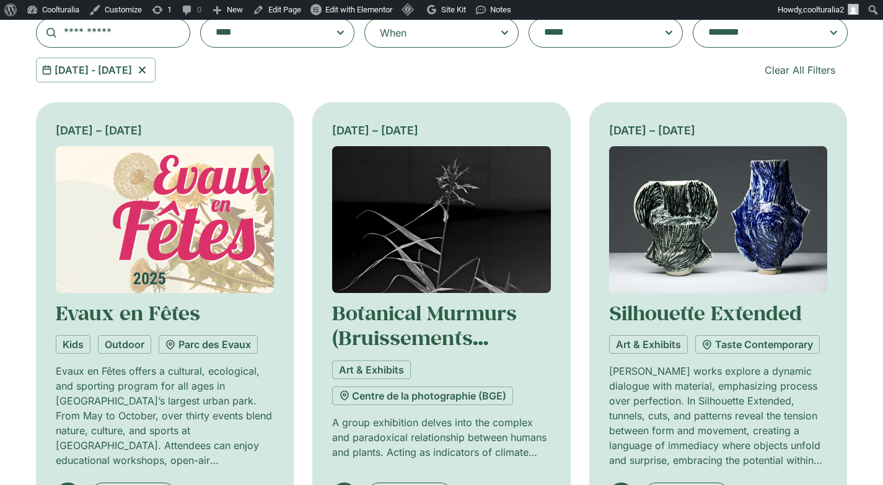
click at [738, 34] on textarea "**********" at bounding box center [757, 32] width 99 height 17
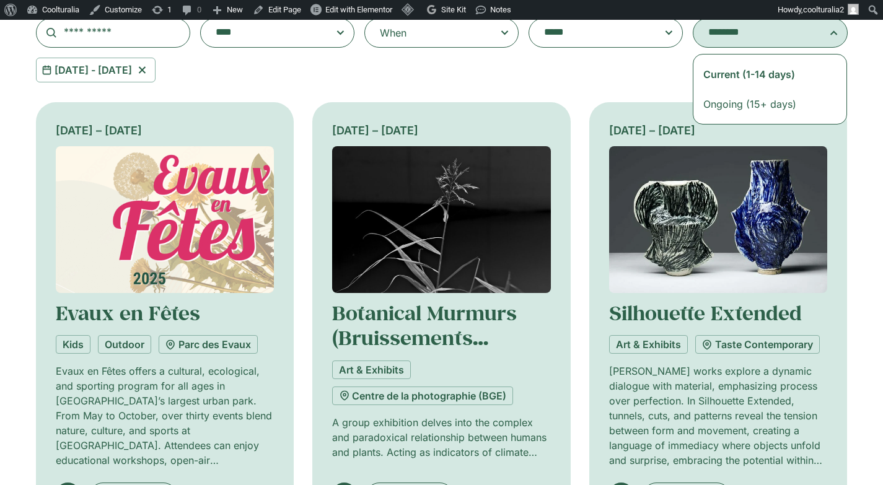
select select "**********"
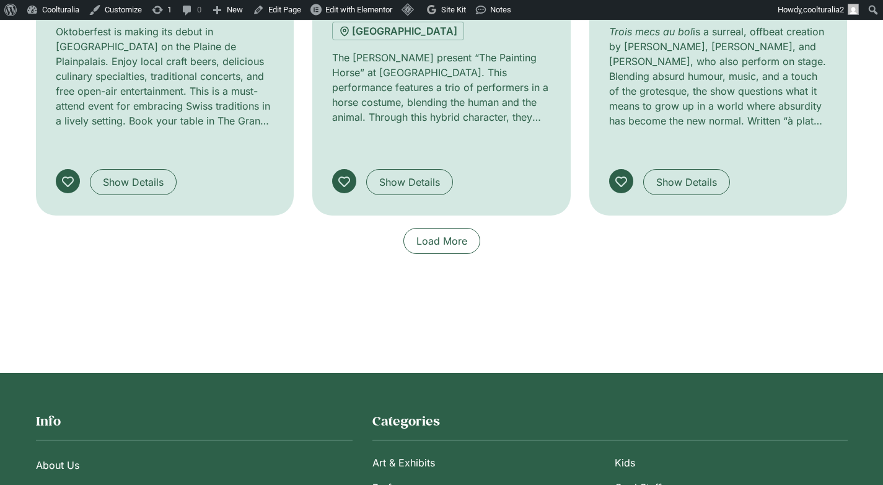
scroll to position [1090, 0]
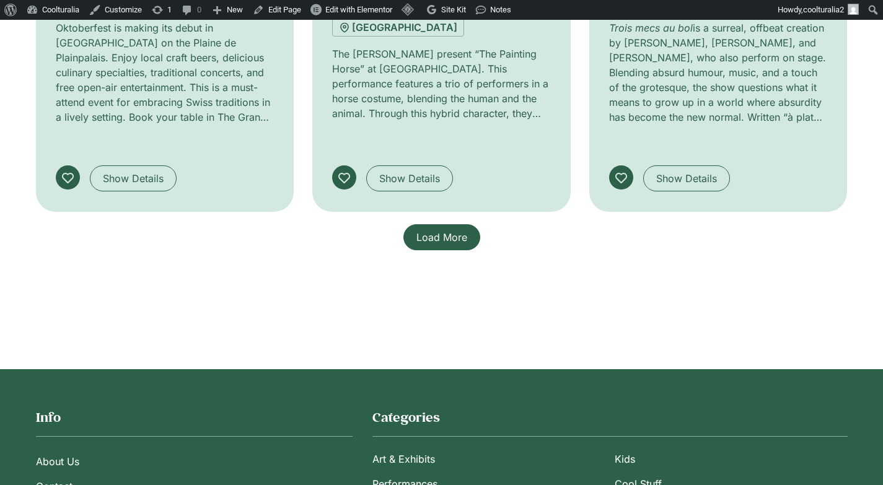
click at [466, 224] on link "Load More" at bounding box center [441, 237] width 77 height 26
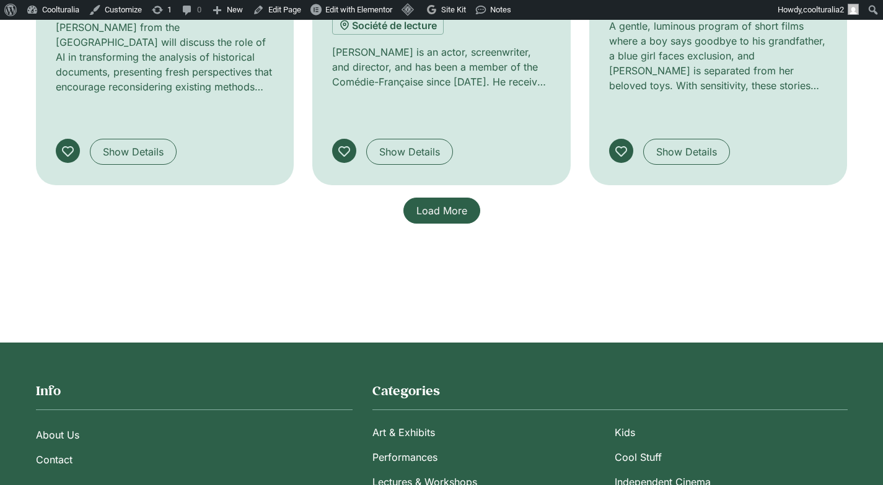
scroll to position [2062, 0]
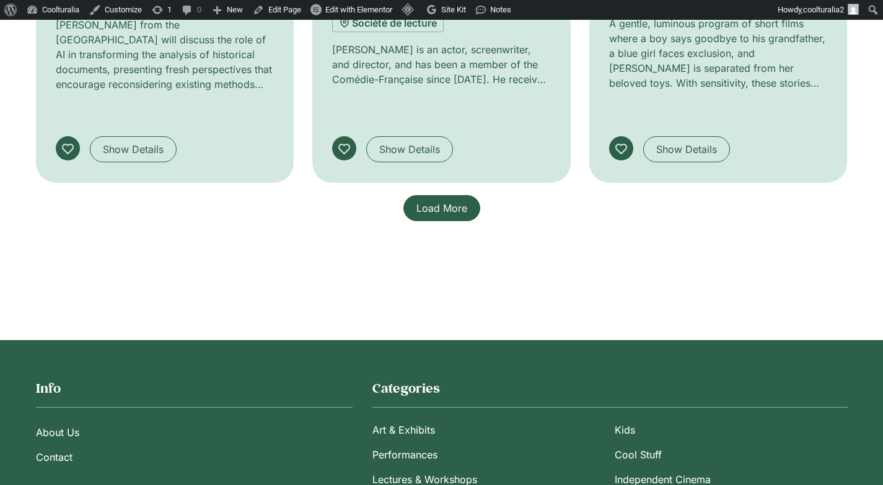
click at [426, 201] on span "Load More" at bounding box center [441, 208] width 51 height 15
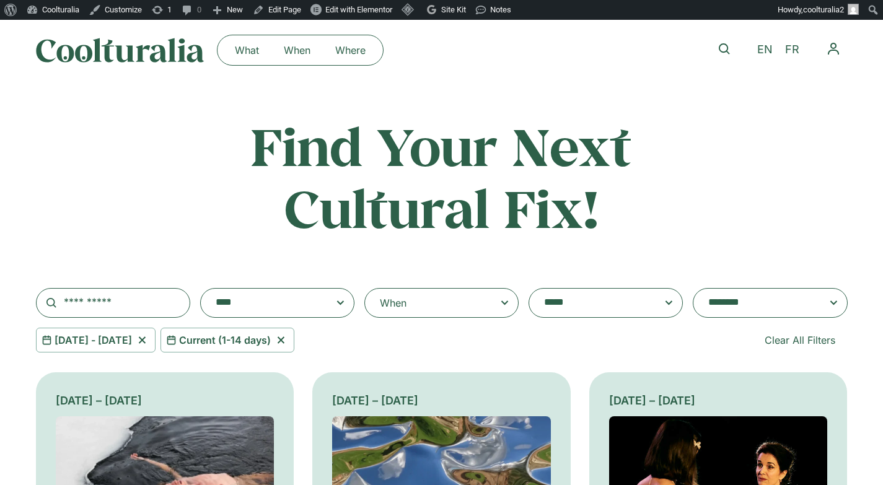
scroll to position [7, 0]
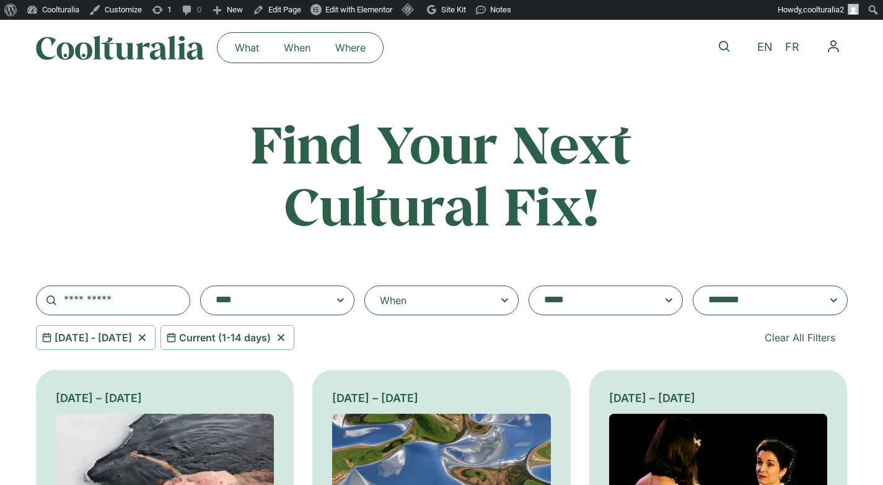
click at [306, 294] on textarea "**********" at bounding box center [265, 300] width 99 height 17
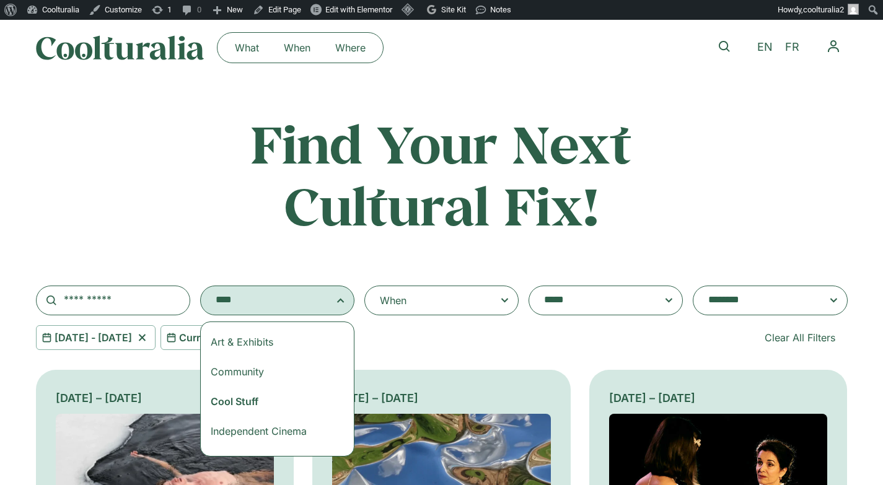
select select "***"
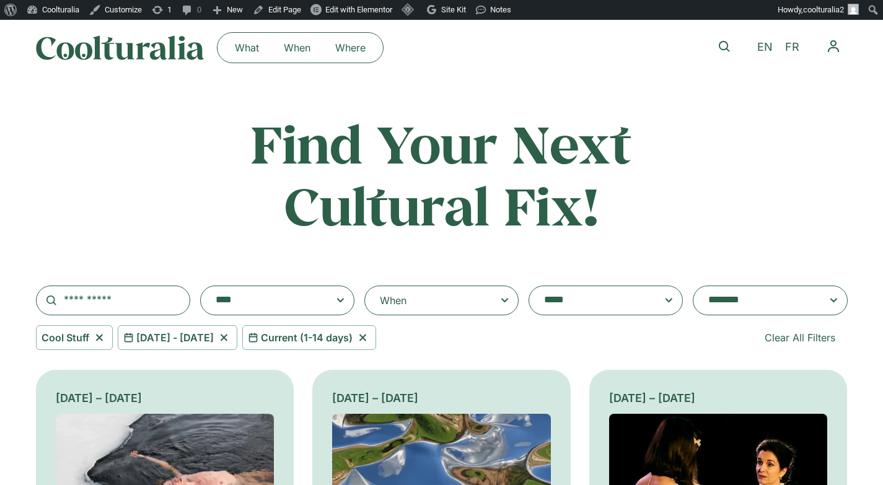
scroll to position [30, 0]
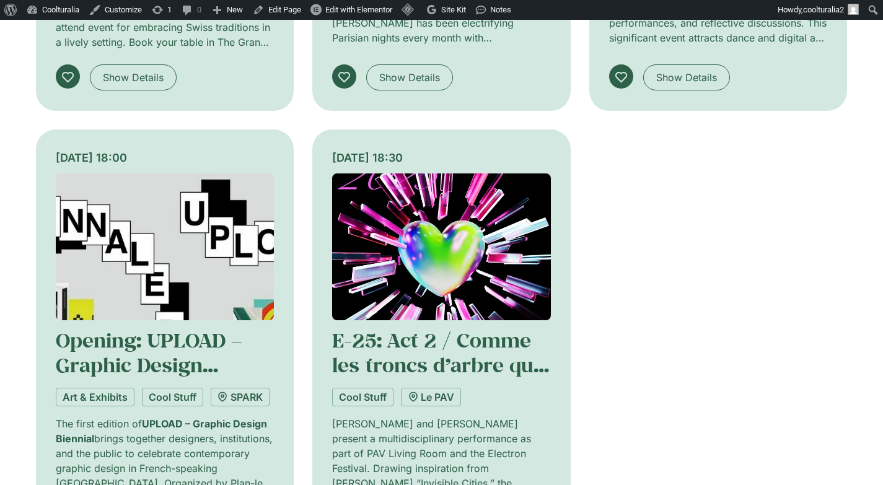
scroll to position [739, 0]
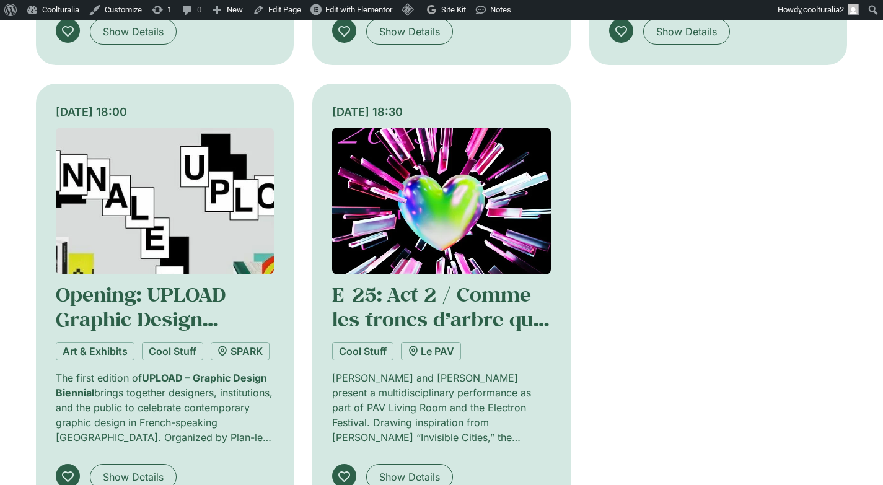
click at [149, 192] on img at bounding box center [165, 201] width 219 height 147
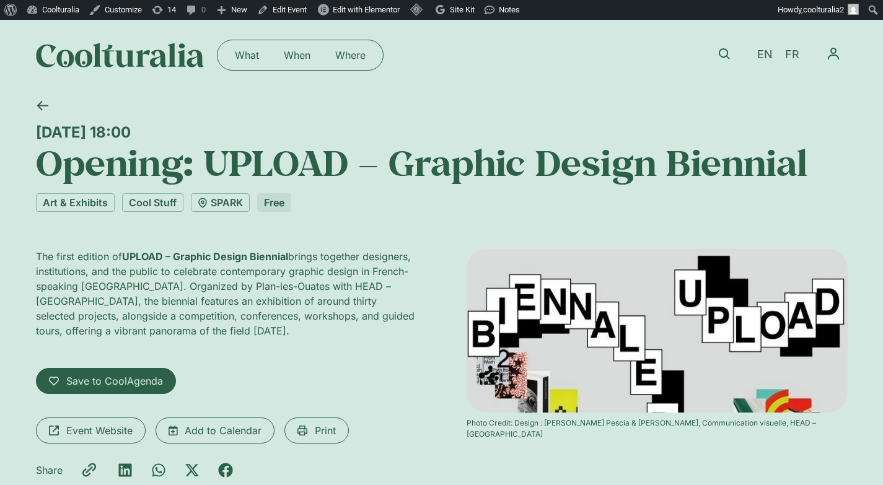
click at [40, 164] on h1 "Opening: UPLOAD – Graphic Design Biennial" at bounding box center [441, 162] width 811 height 42
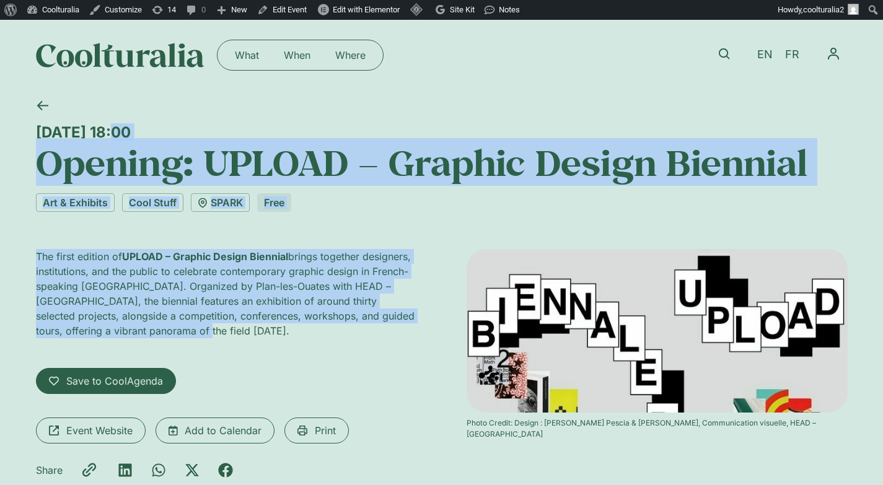
drag, startPoint x: 37, startPoint y: 127, endPoint x: 197, endPoint y: 326, distance: 256.0
click at [197, 326] on div "Friday 3 October, 18:00 Opening: UPLOAD – Graphic Design Biennial Art & Exhibit…" at bounding box center [441, 310] width 811 height 441
copy div "Friday 3 October, 18:00 Opening: UPLOAD – Graphic Design Biennial Art & Exhibit…"
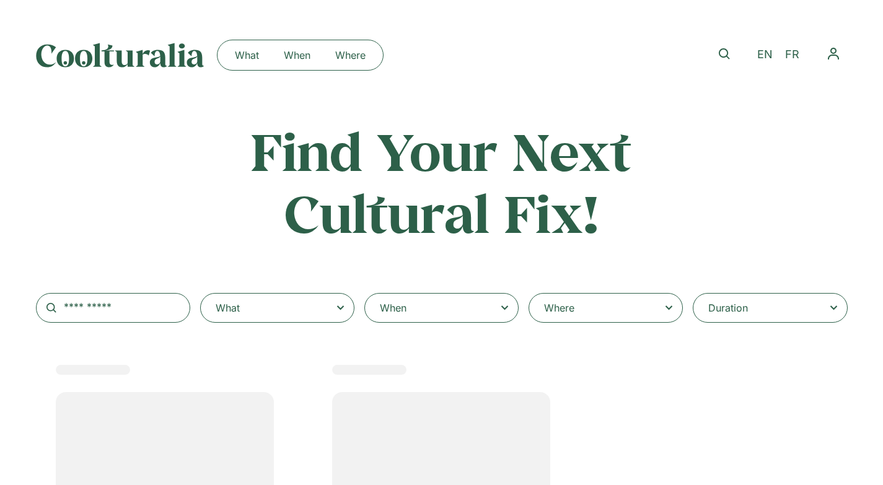
select select "***"
select select
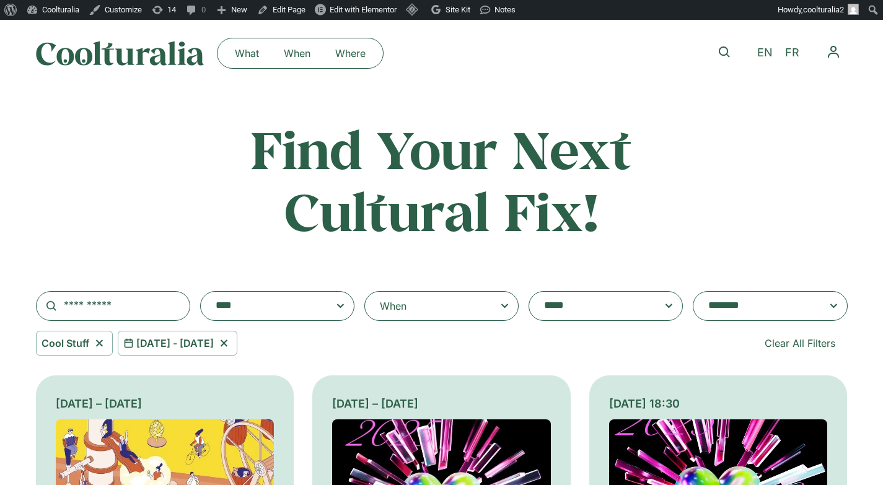
scroll to position [2, 0]
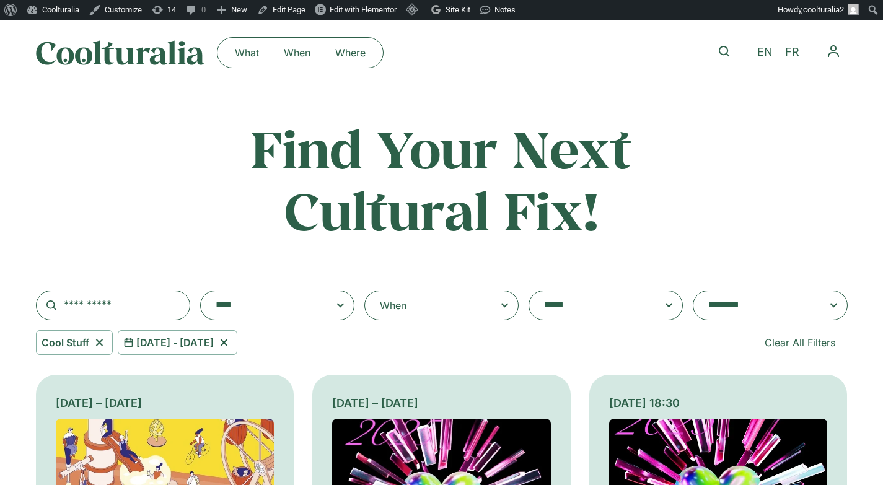
click at [101, 338] on icon at bounding box center [99, 342] width 15 height 15
select select
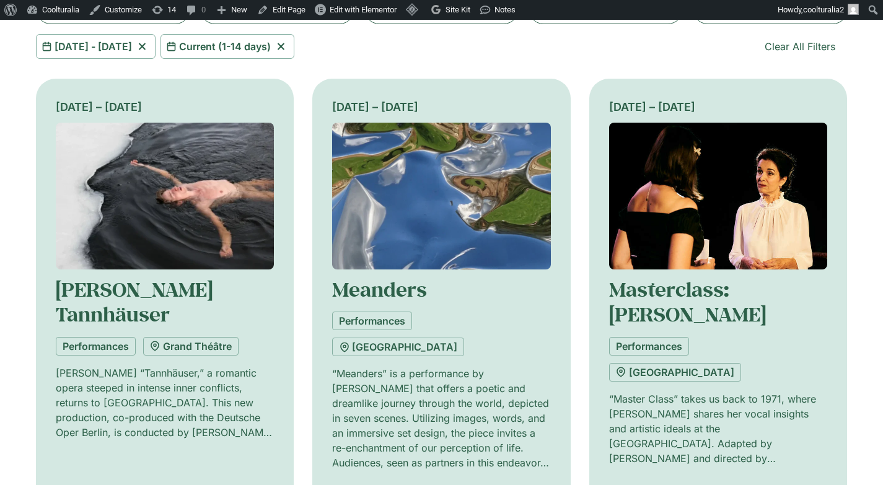
scroll to position [300, 0]
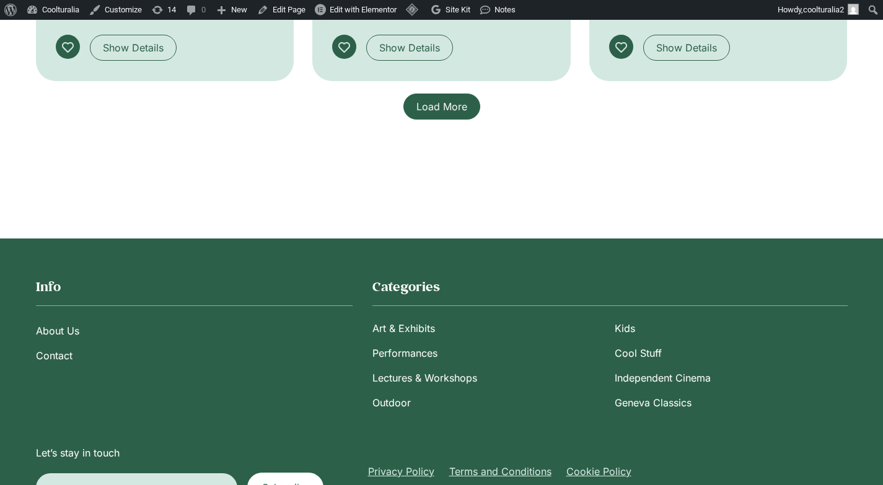
click at [444, 99] on span "Load More" at bounding box center [441, 106] width 51 height 15
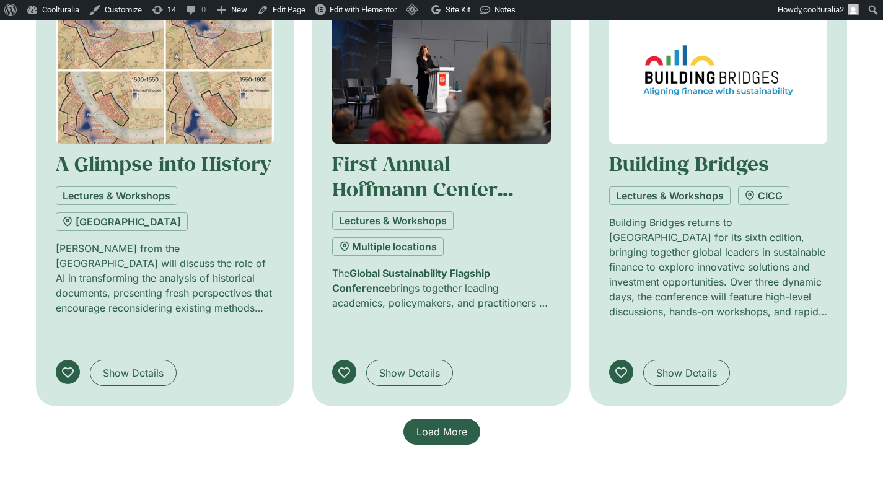
click at [435, 424] on span "Load More" at bounding box center [441, 431] width 51 height 15
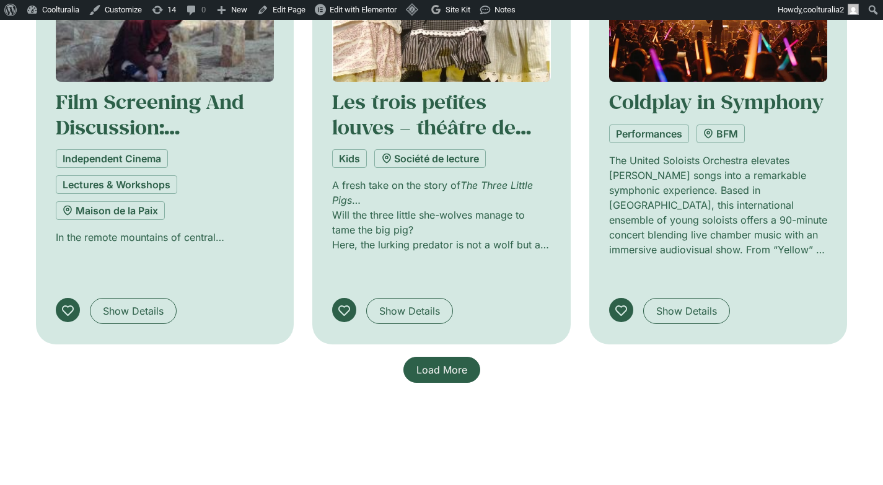
scroll to position [2843, 0]
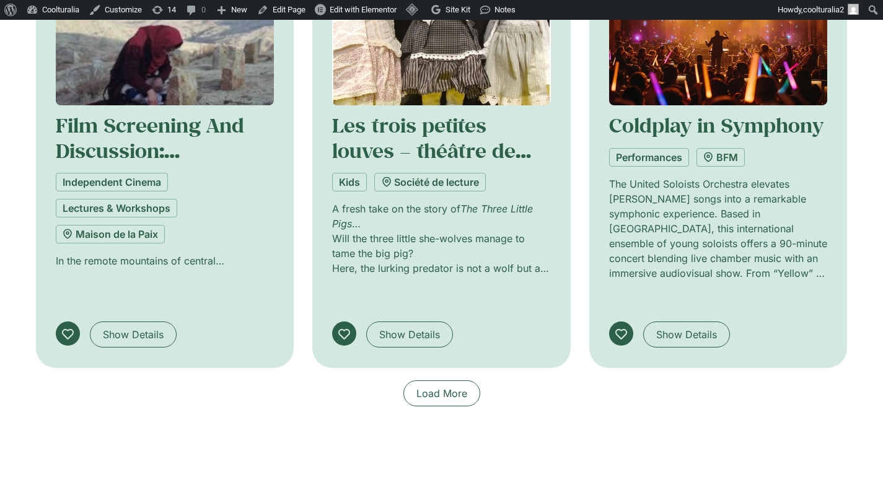
scroll to position [2834, 0]
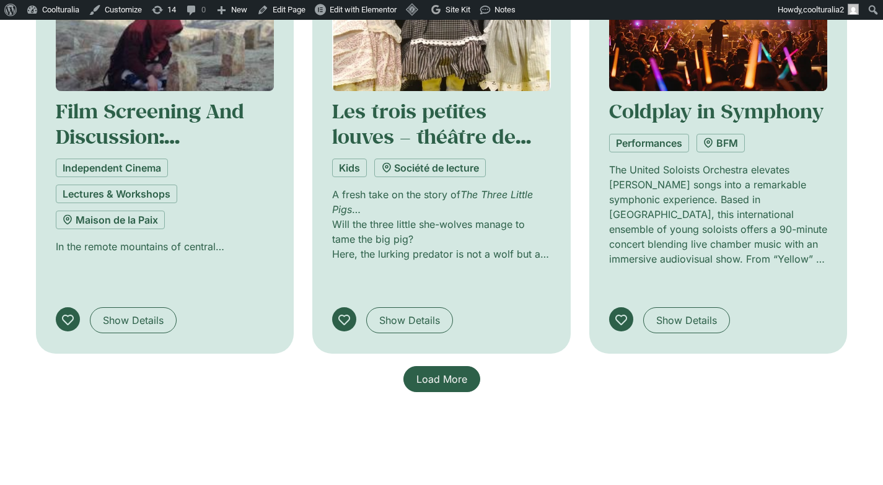
click at [434, 372] on span "Load More" at bounding box center [441, 379] width 51 height 15
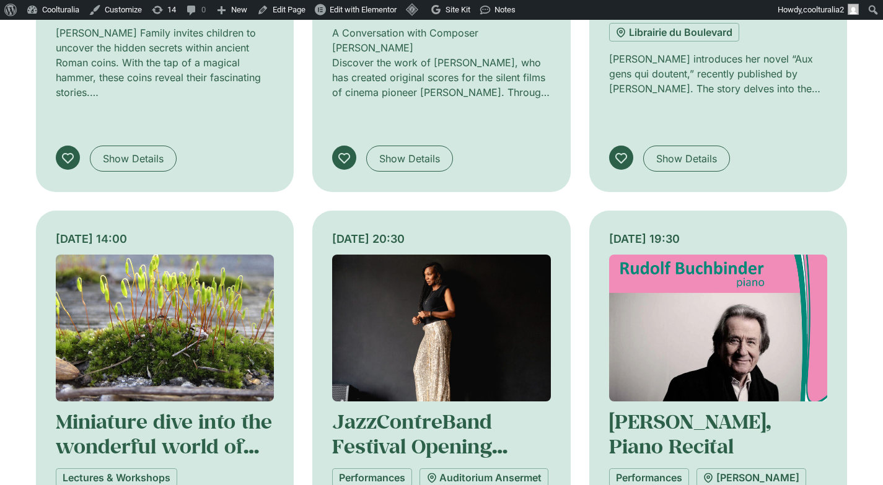
scroll to position [3468, 0]
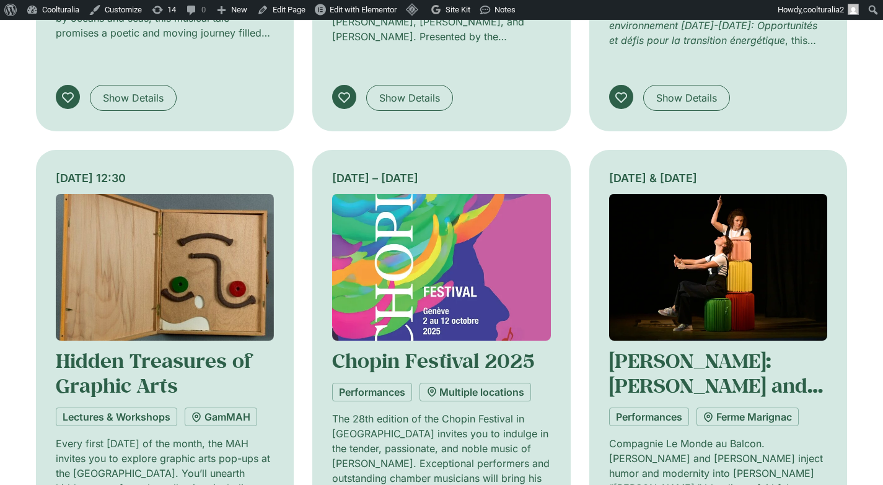
scroll to position [4519, 0]
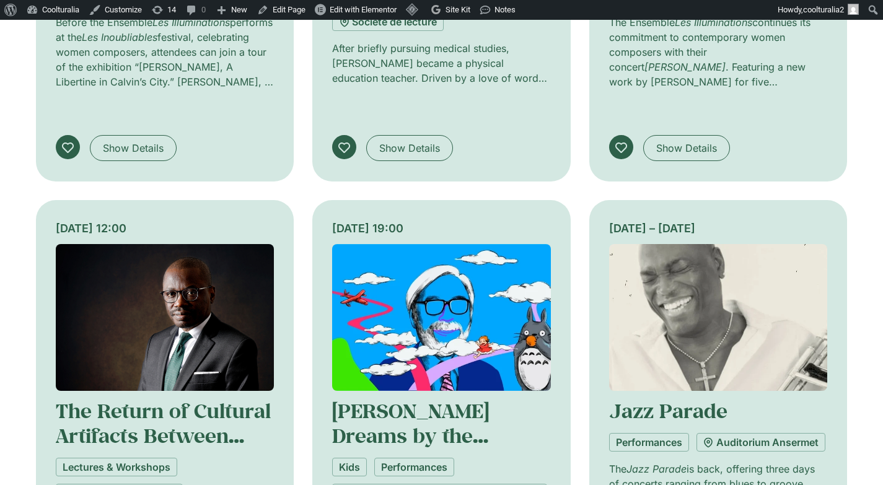
scroll to position [5365, 0]
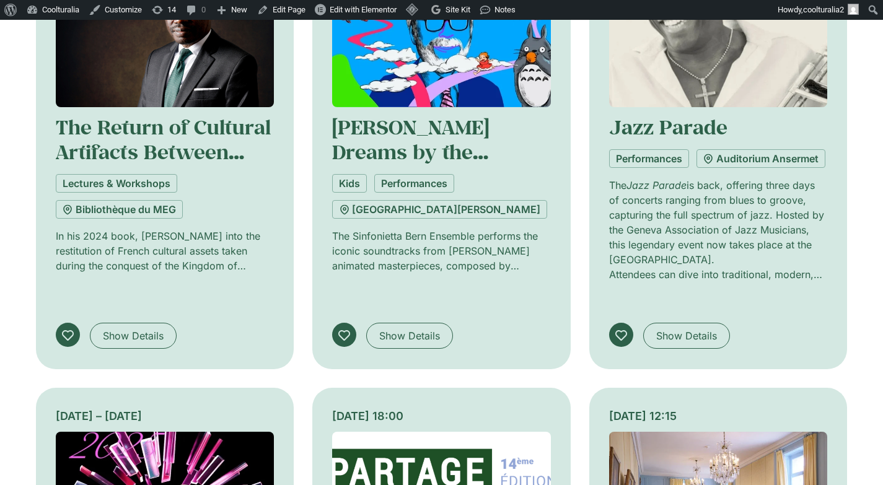
scroll to position [5646, 0]
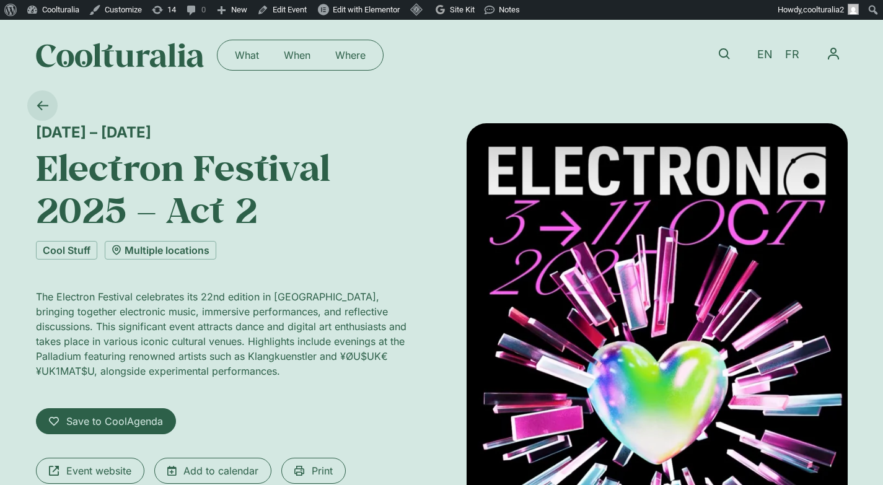
click at [44, 102] on icon at bounding box center [43, 106] width 12 height 12
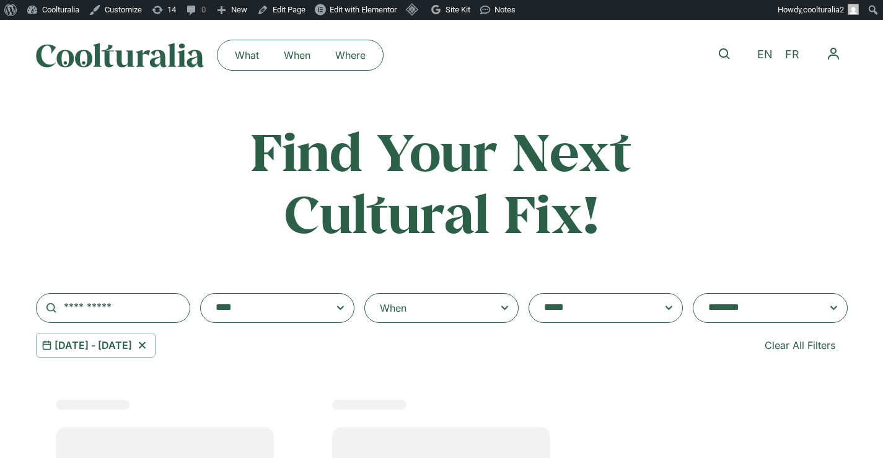
select select "**********"
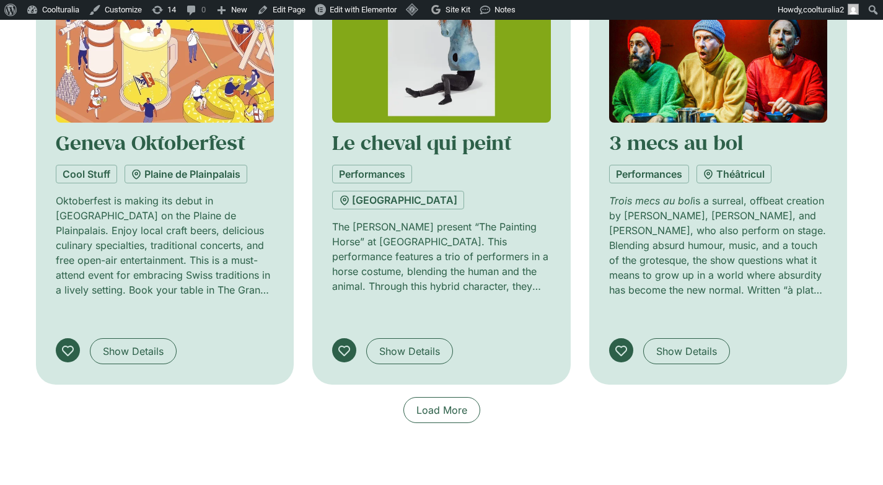
scroll to position [919, 0]
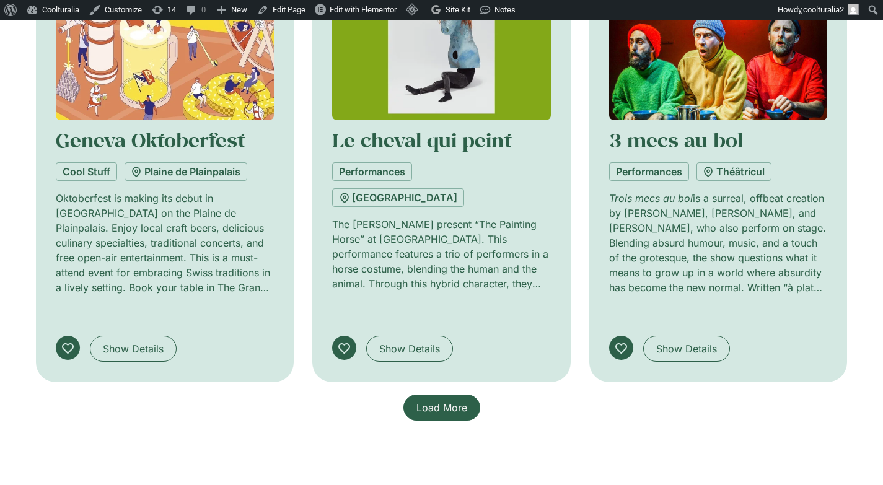
click at [447, 395] on link "Load More" at bounding box center [441, 408] width 77 height 26
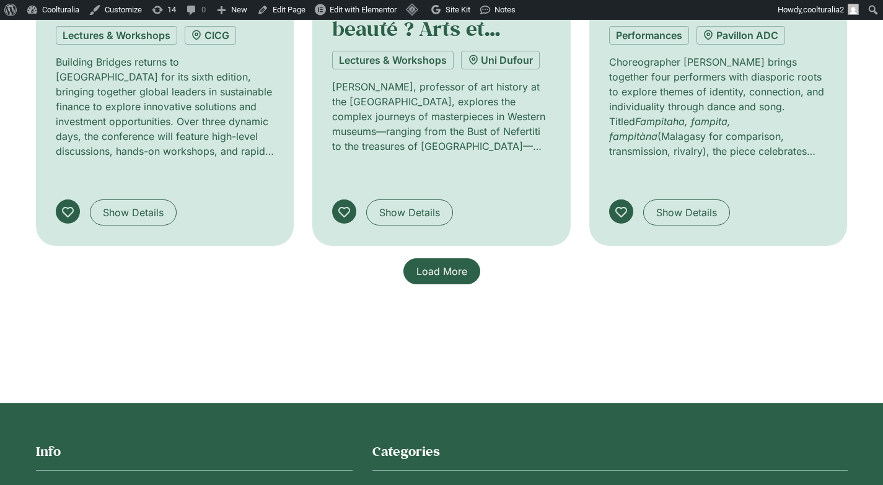
scroll to position [2021, 0]
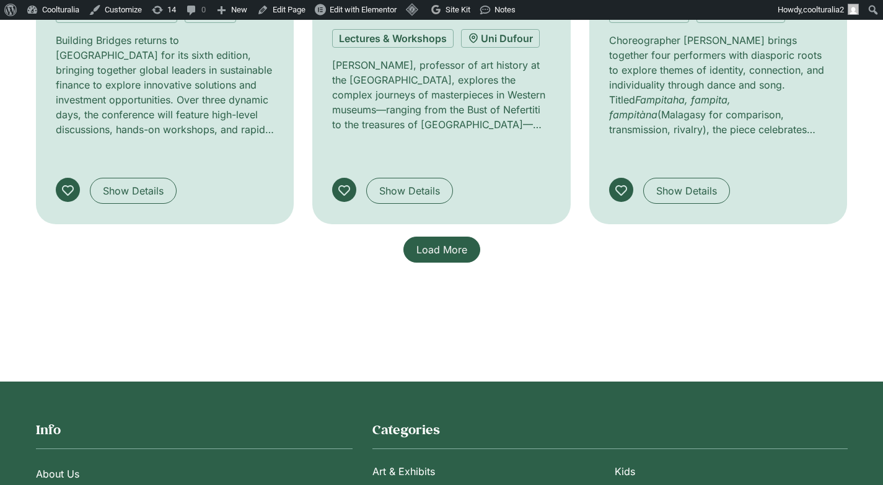
click at [441, 242] on span "Load More" at bounding box center [441, 249] width 51 height 15
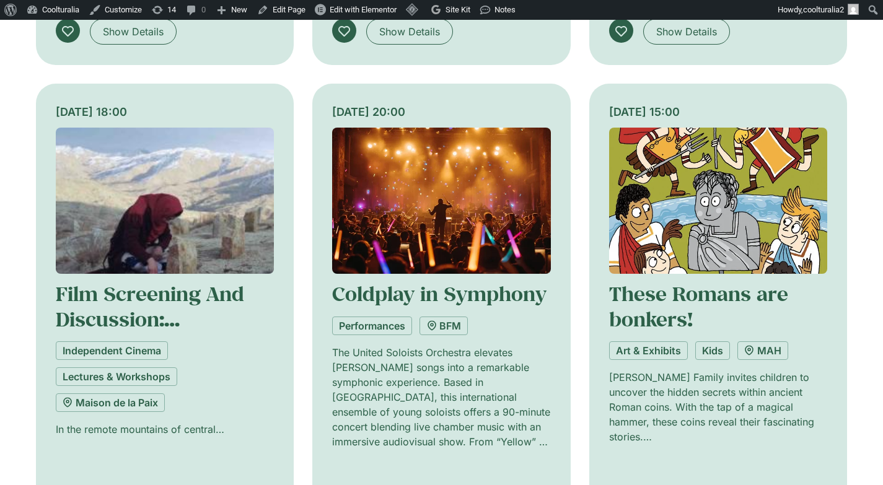
scroll to position [2654, 0]
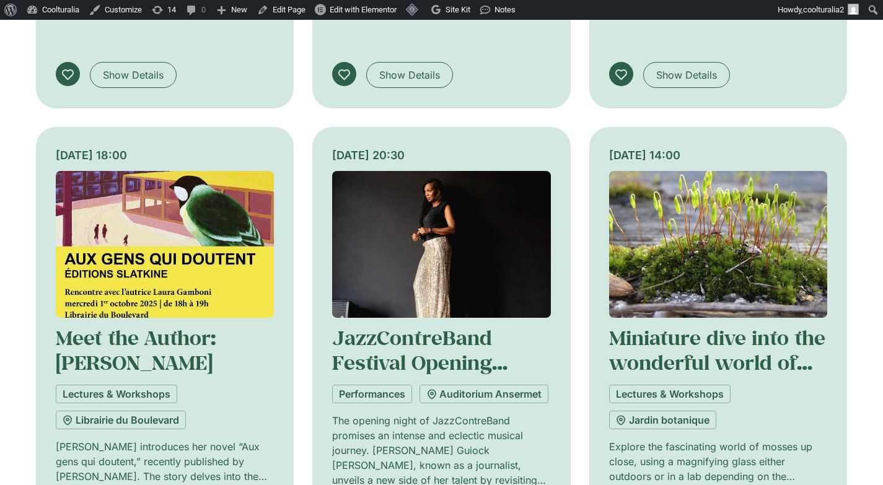
scroll to position [3550, 0]
click at [417, 172] on img at bounding box center [441, 245] width 219 height 147
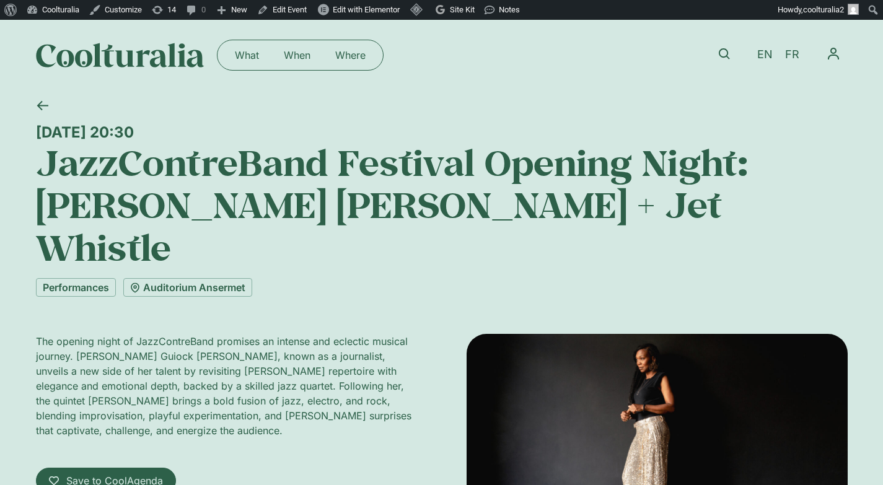
scroll to position [2, 0]
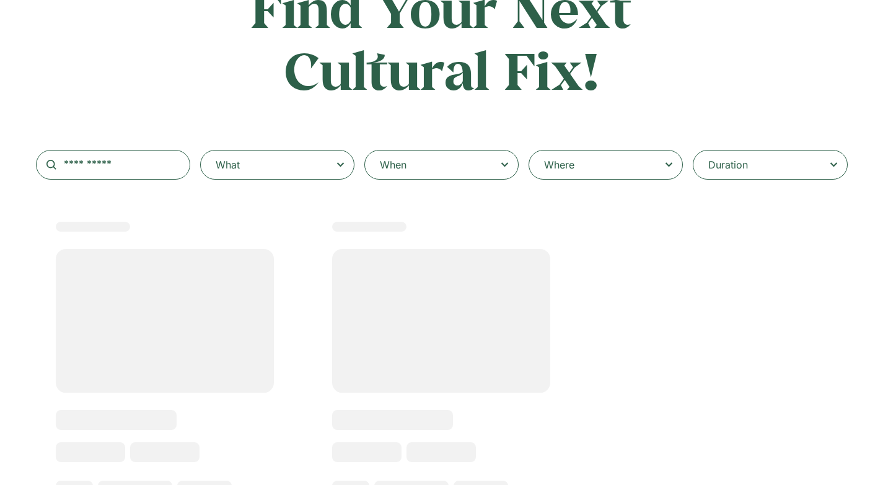
type input "******"
select select
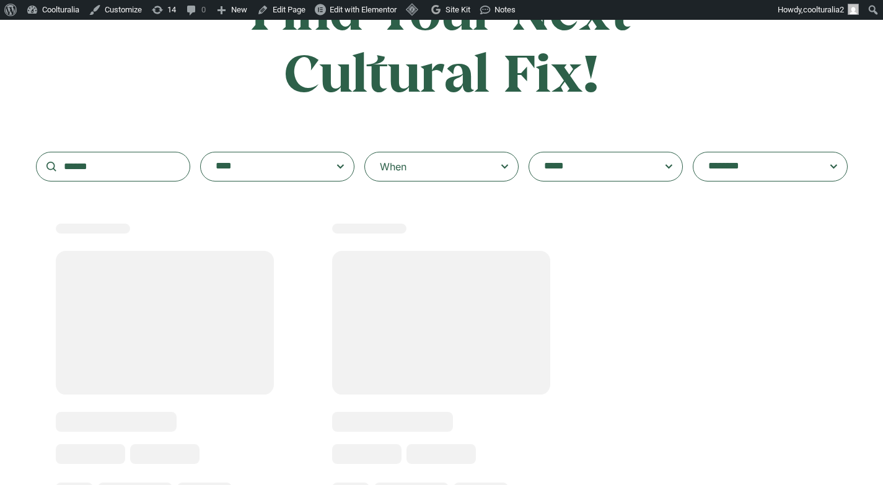
scroll to position [141, 0]
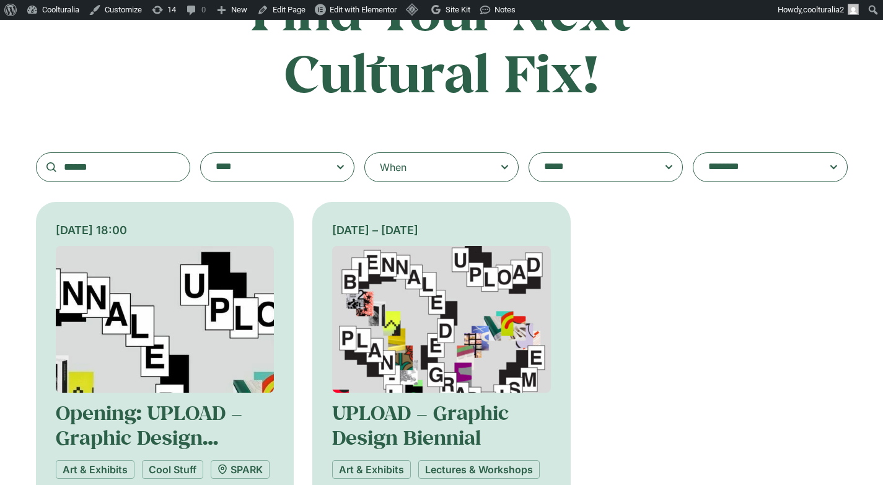
click at [181, 276] on img at bounding box center [165, 319] width 219 height 147
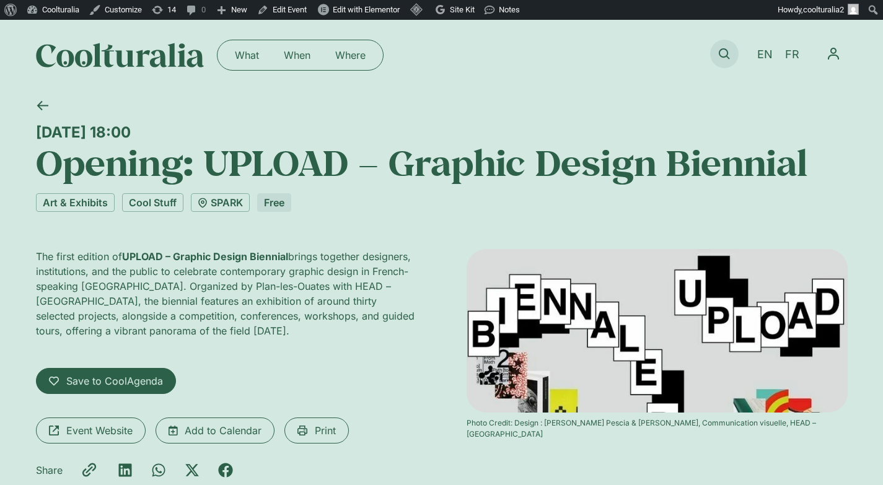
click at [725, 56] on icon at bounding box center [724, 53] width 11 height 11
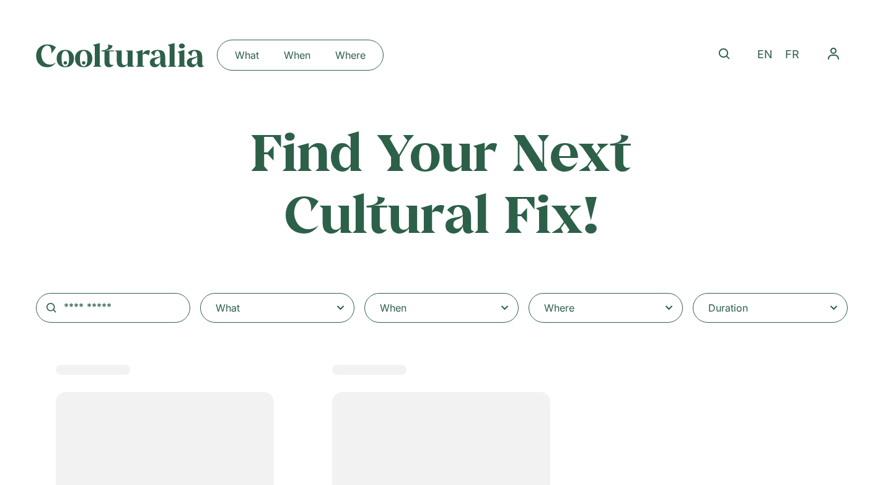
select select
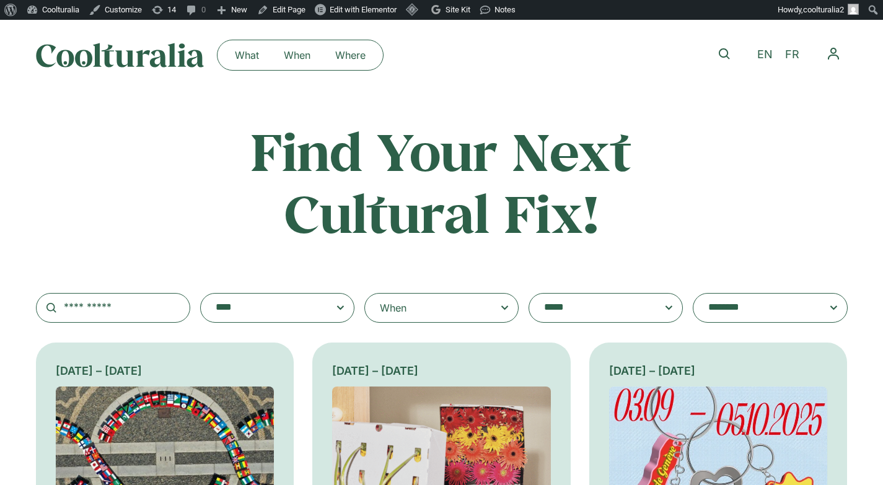
click at [427, 310] on div "When" at bounding box center [441, 308] width 154 height 30
click at [0, 0] on input "When" at bounding box center [0, 0] width 0 height 0
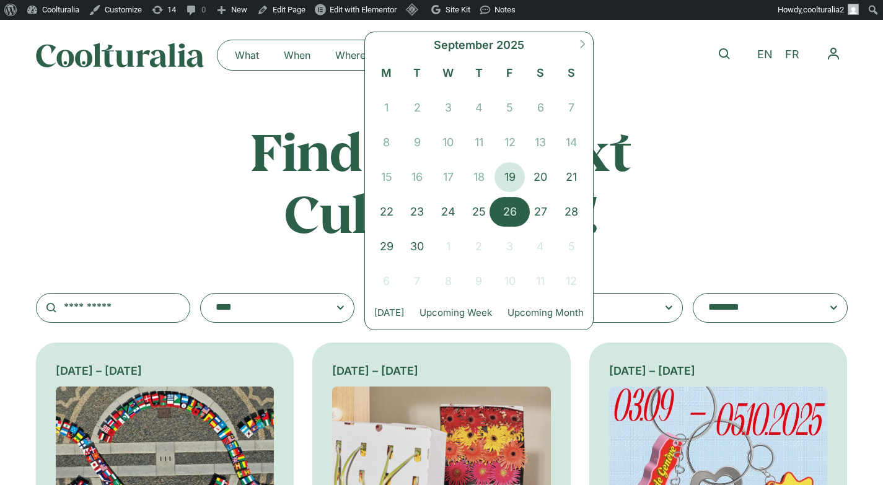
click at [510, 212] on span "26" at bounding box center [509, 212] width 31 height 30
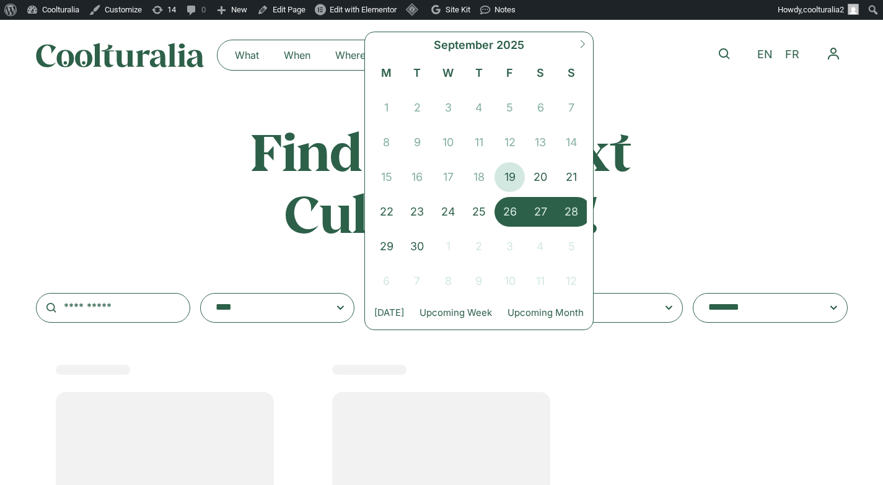
click at [578, 209] on span "28" at bounding box center [571, 212] width 31 height 30
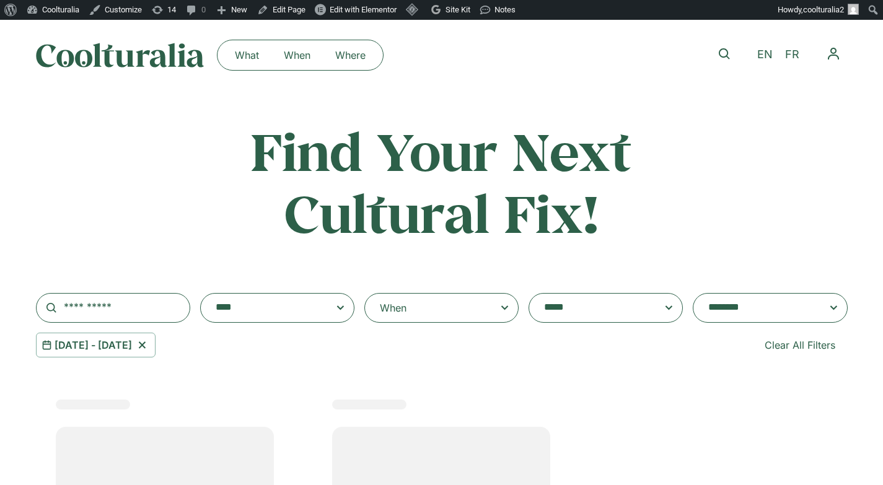
click at [772, 315] on textarea "**********" at bounding box center [757, 307] width 99 height 17
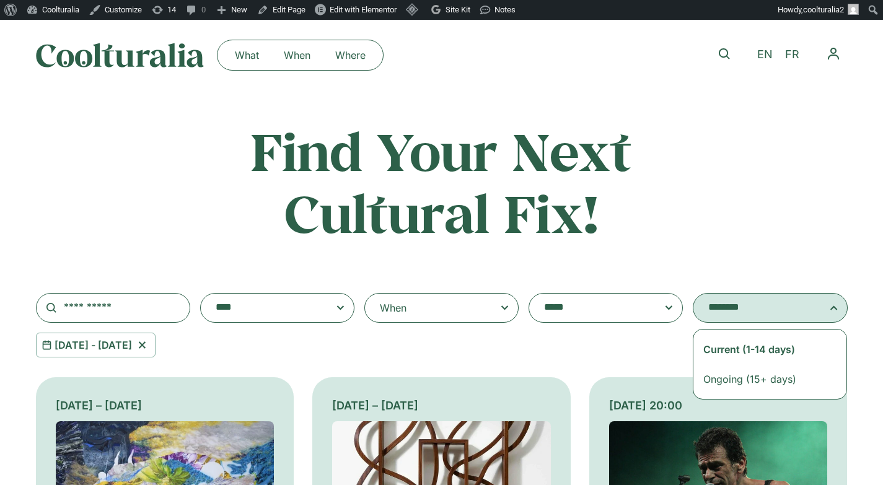
select select "**********"
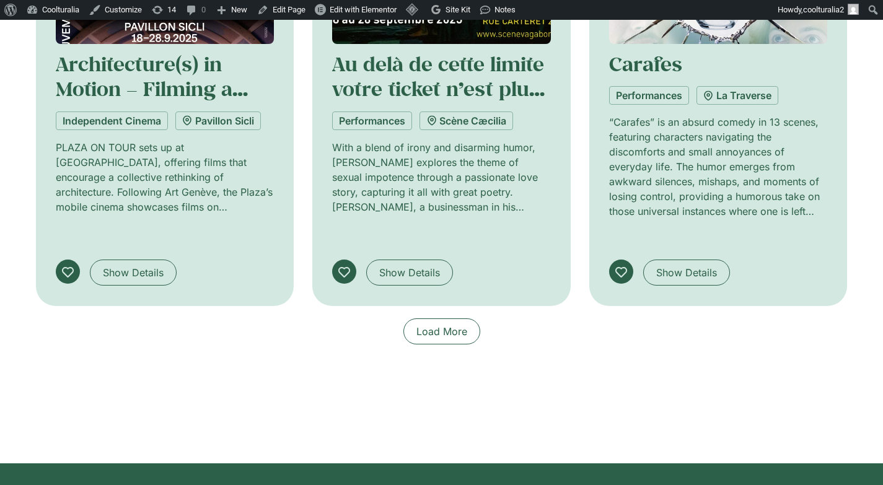
scroll to position [1042, 0]
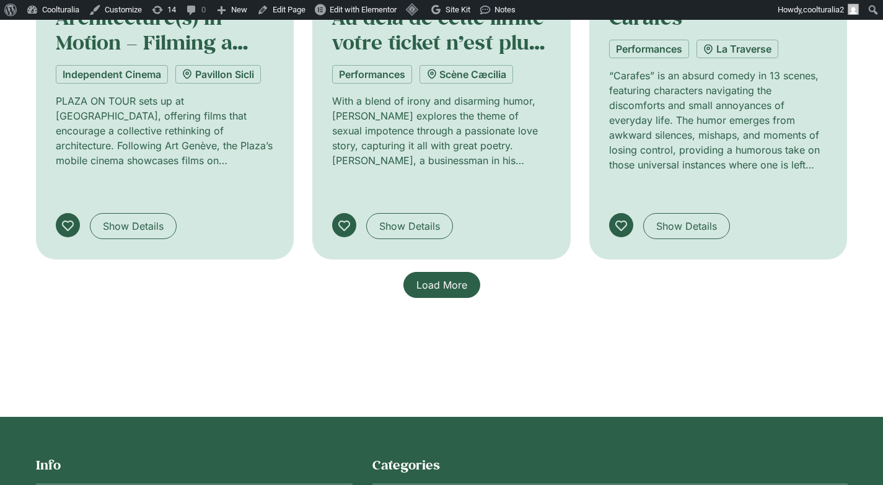
click at [438, 278] on span "Load More" at bounding box center [441, 285] width 51 height 15
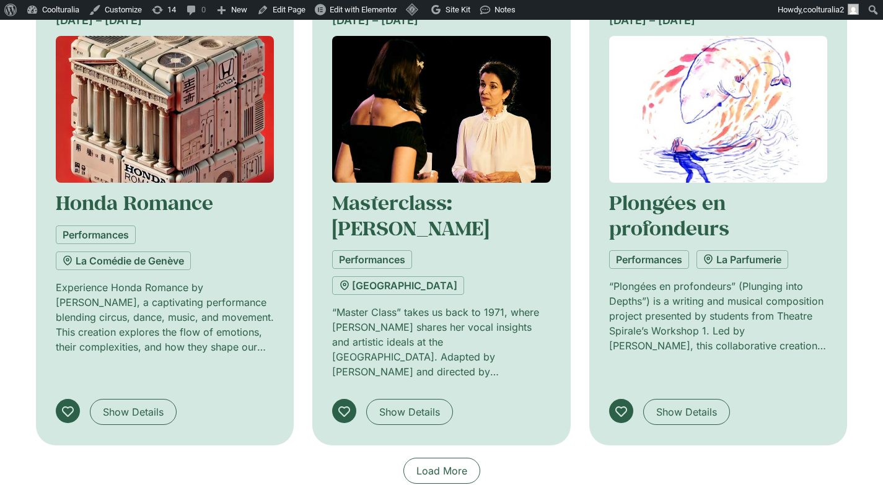
scroll to position [1803, 0]
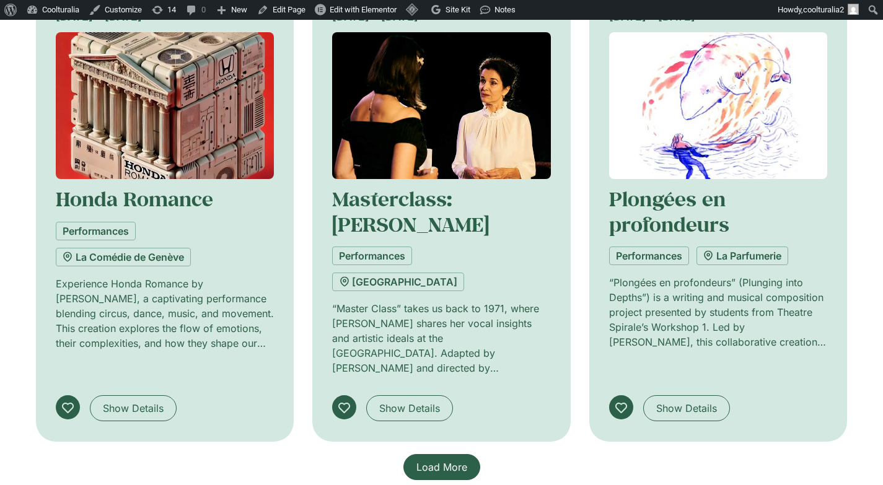
click at [448, 460] on span "Load More" at bounding box center [441, 467] width 51 height 15
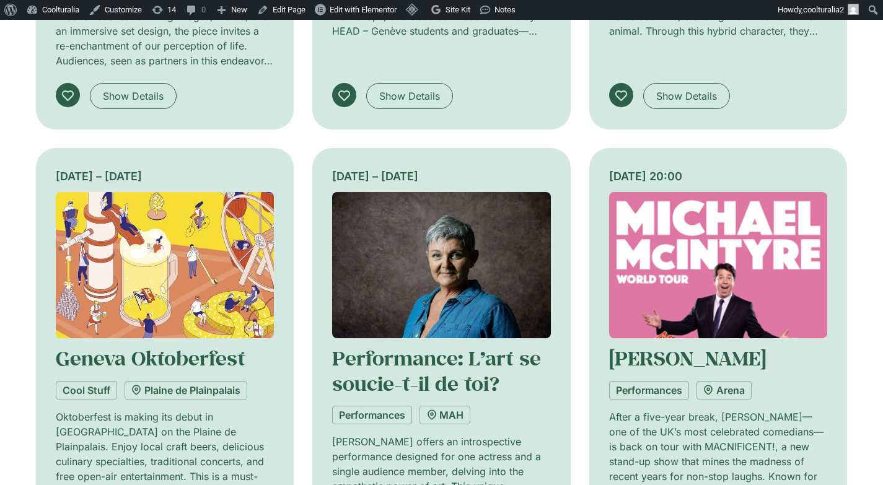
scroll to position [2595, 0]
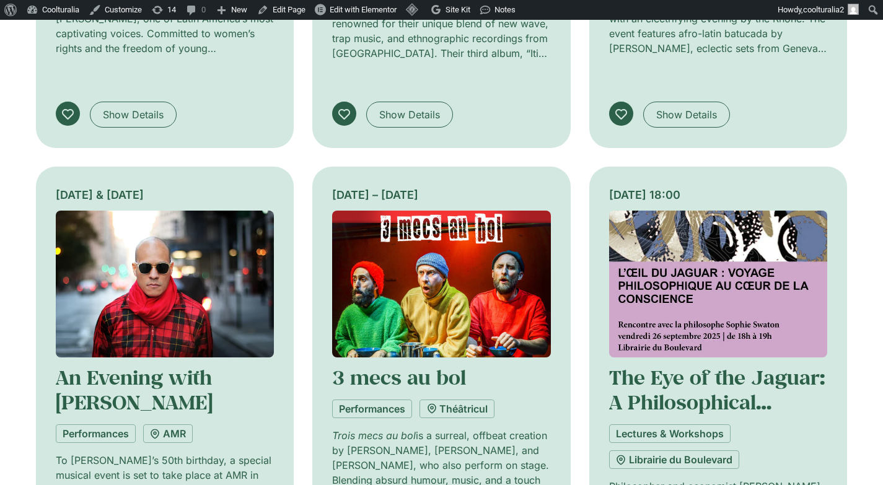
scroll to position [3515, 0]
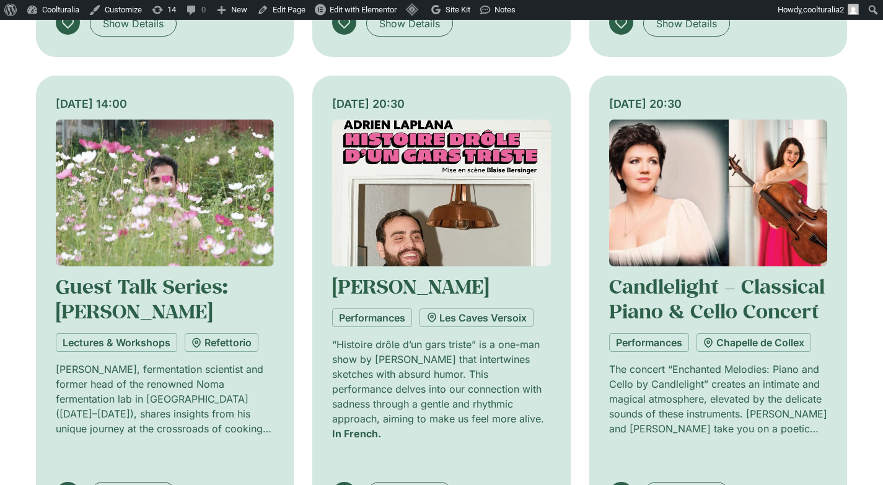
scroll to position [4546, 0]
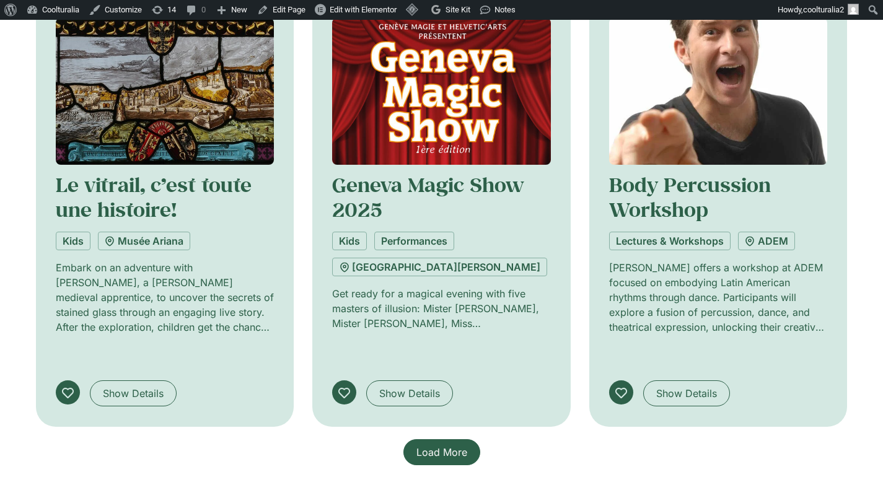
scroll to position [5600, 0]
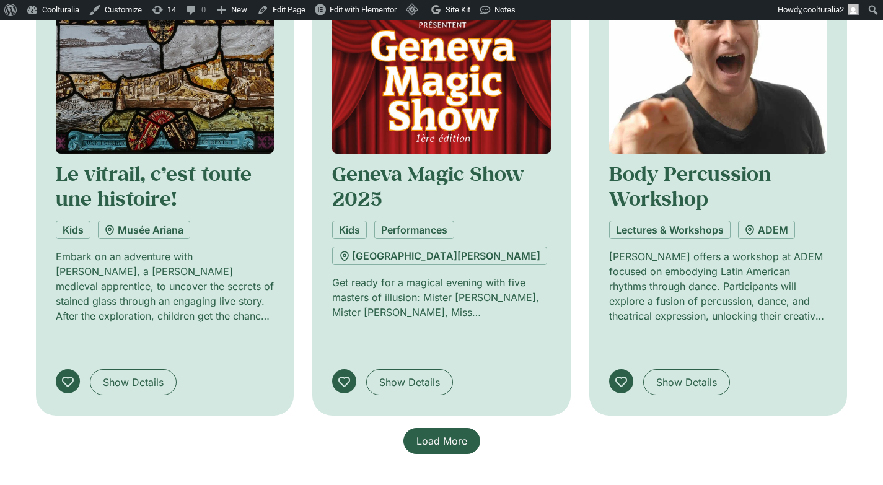
click at [450, 434] on span "Load More" at bounding box center [441, 441] width 51 height 15
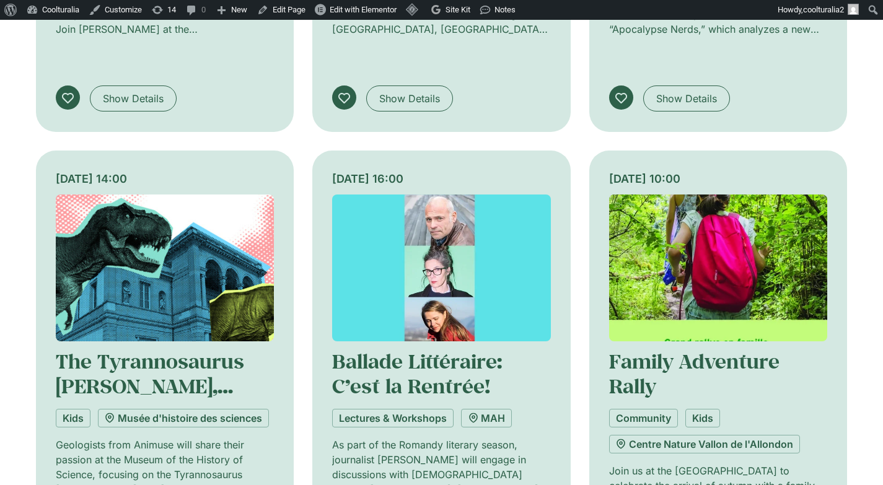
scroll to position [6357, 0]
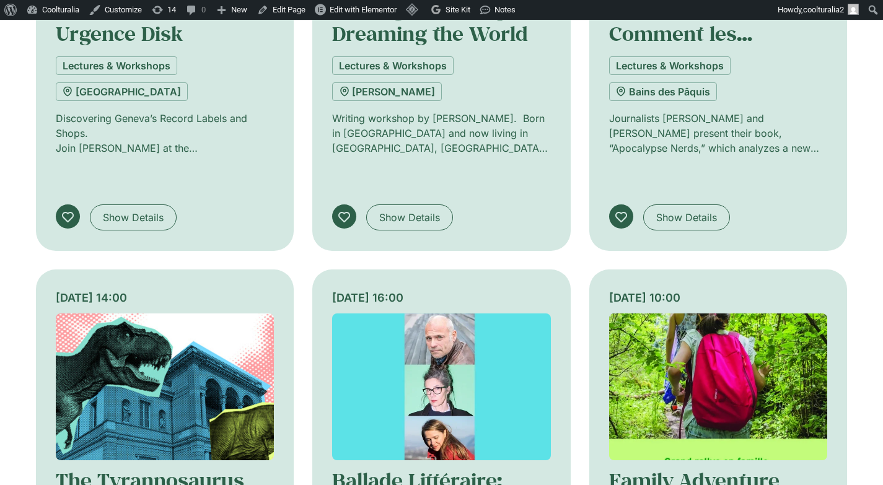
scroll to position [6257, 0]
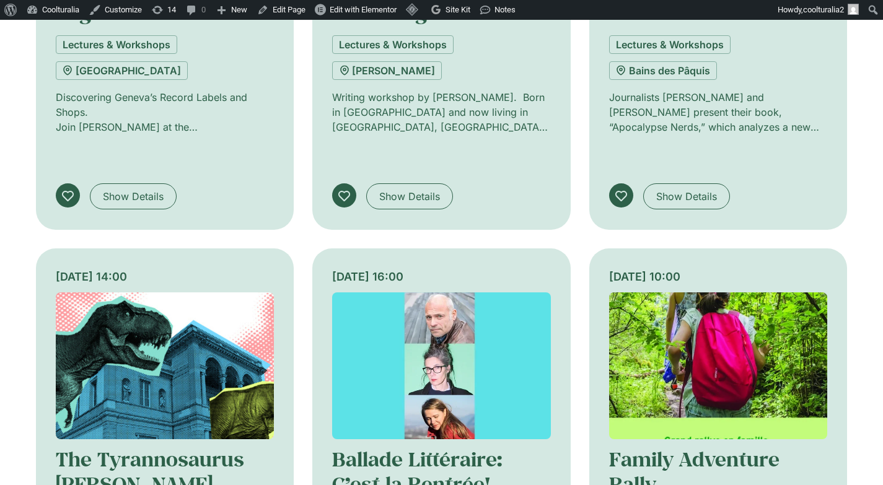
click at [678, 292] on img at bounding box center [718, 365] width 219 height 147
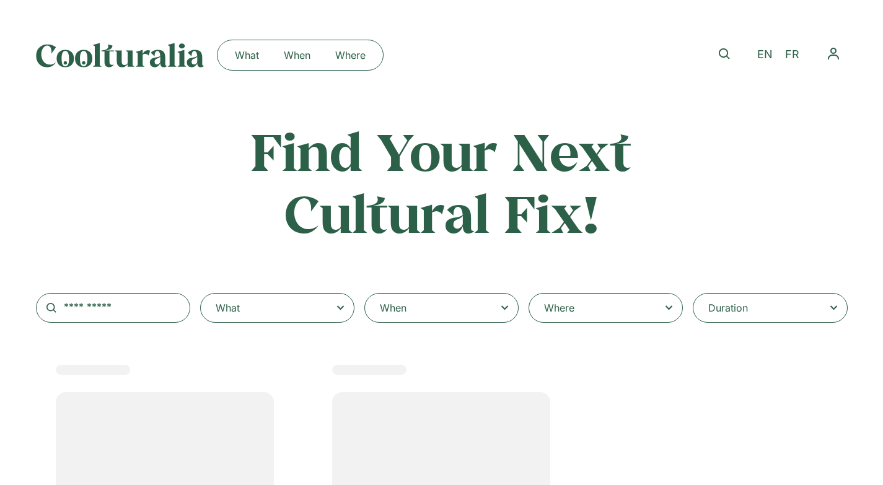
select select
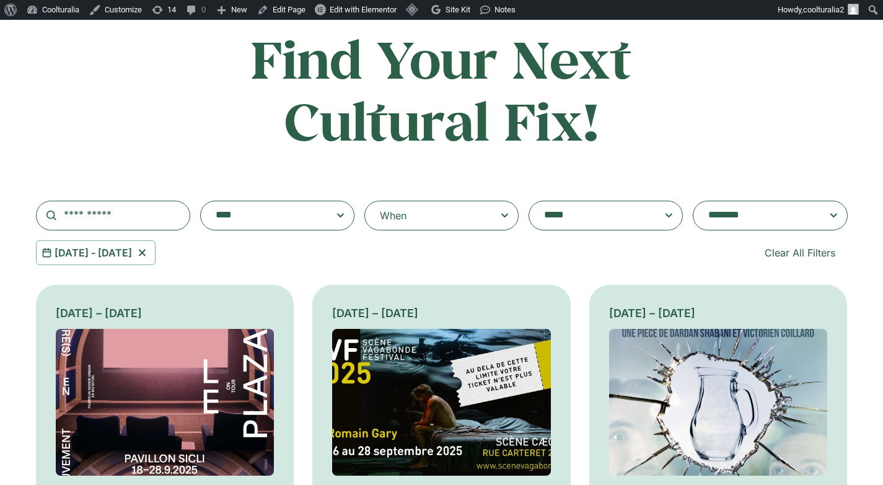
scroll to position [121, 0]
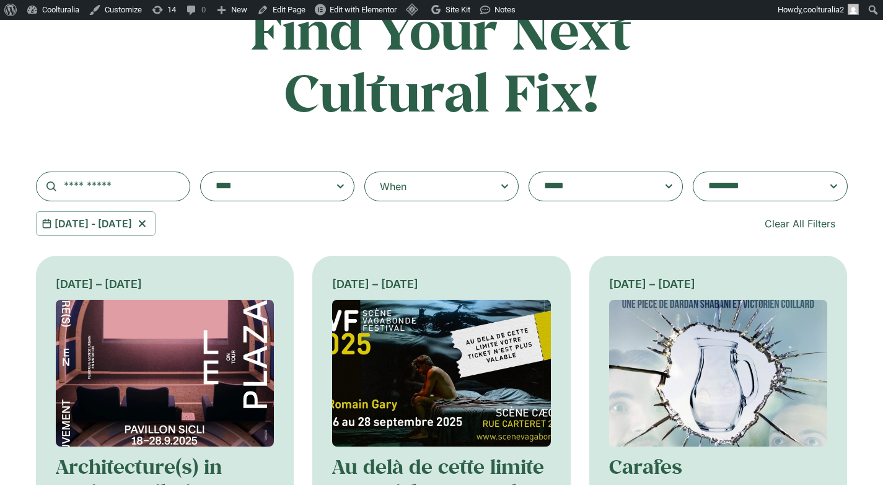
click at [751, 188] on textarea "**********" at bounding box center [757, 186] width 99 height 17
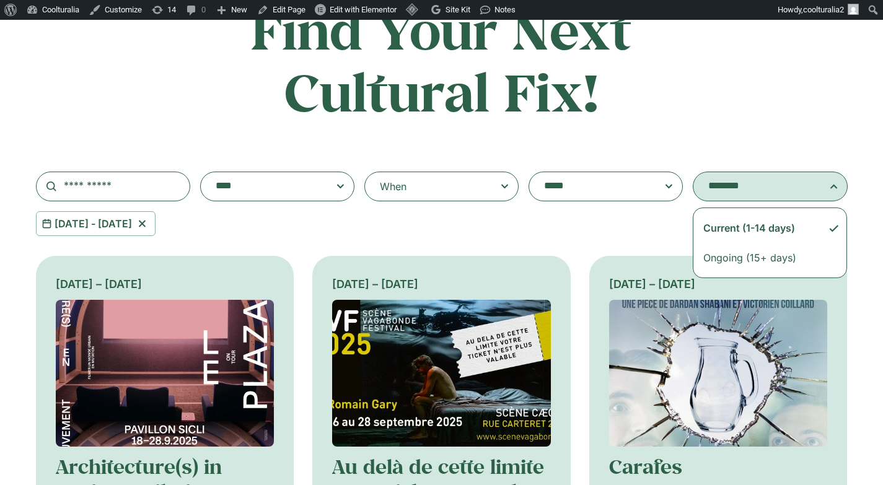
click at [595, 227] on div "26 Sep 2025 - 28 Sep 2025 Clear All Filters" at bounding box center [441, 223] width 811 height 25
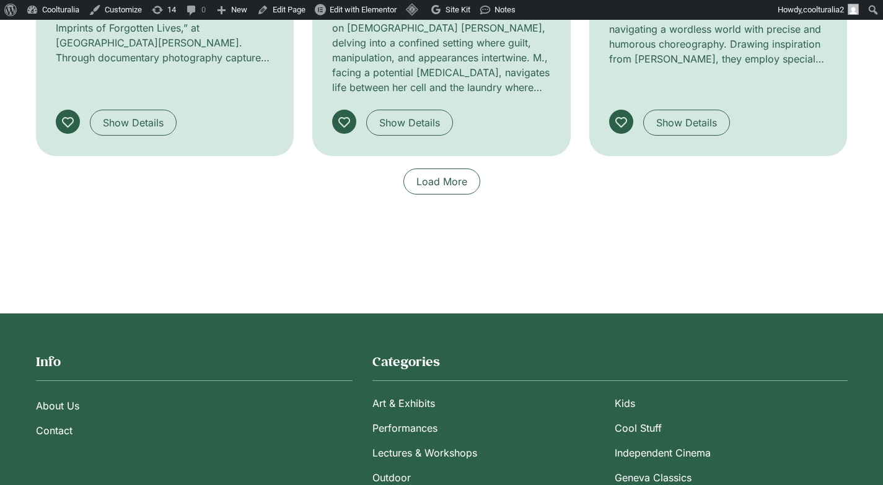
scroll to position [1169, 0]
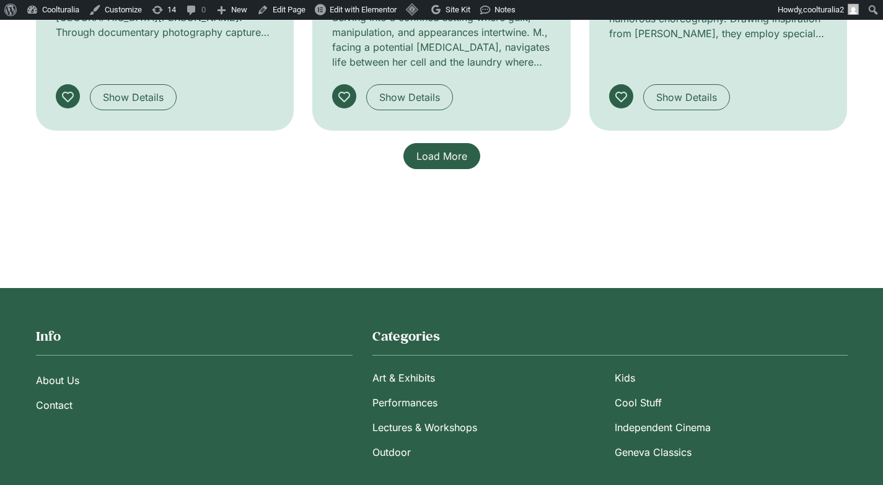
click at [447, 149] on span "Load More" at bounding box center [441, 156] width 51 height 15
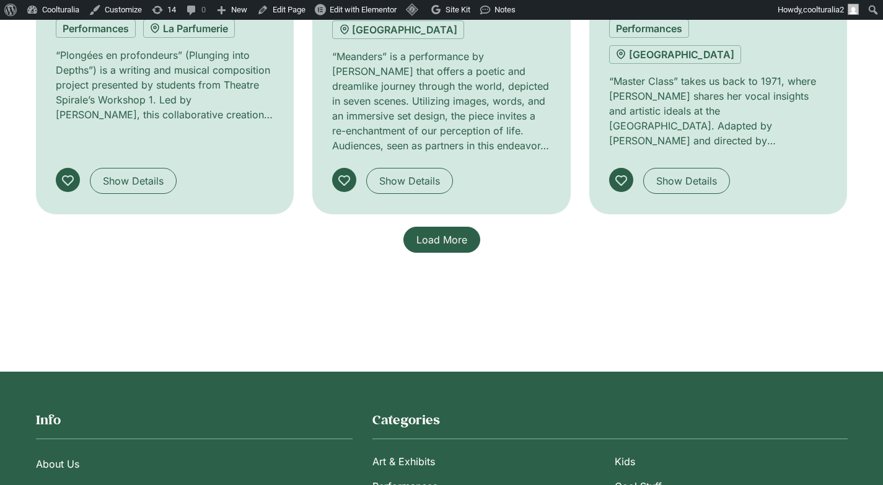
scroll to position [2034, 0]
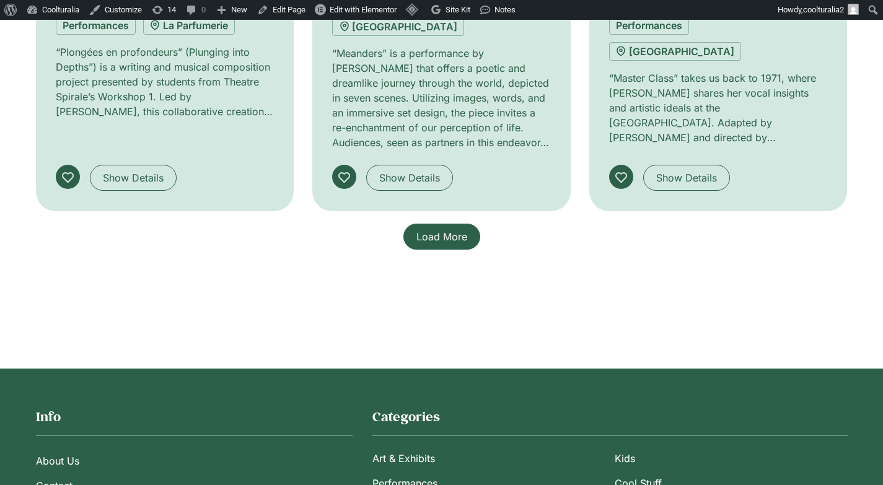
click at [446, 229] on span "Load More" at bounding box center [441, 236] width 51 height 15
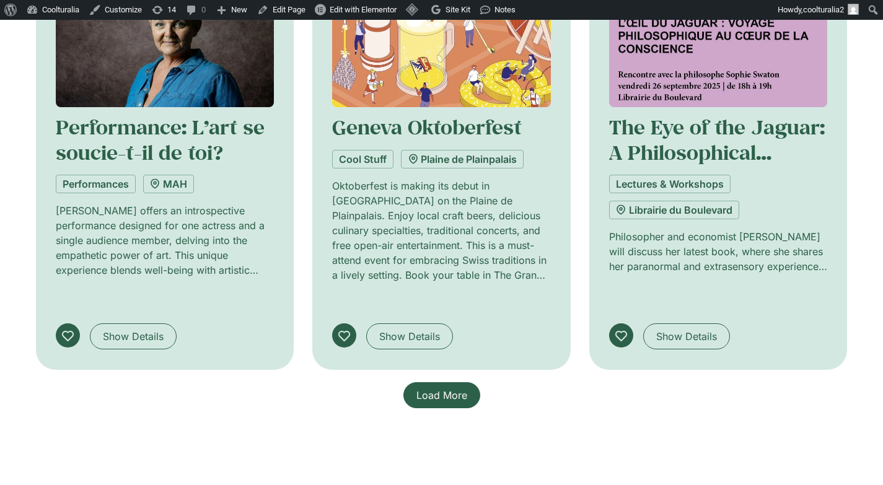
scroll to position [2834, 0]
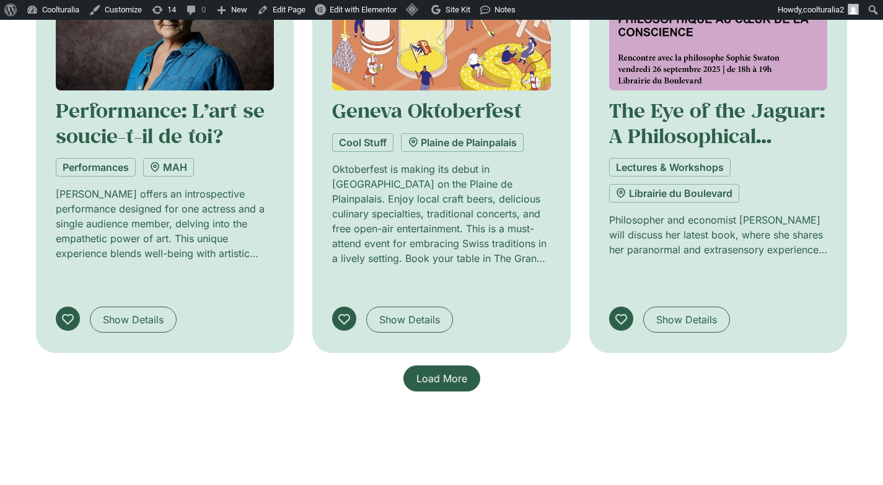
click at [467, 365] on link "Load More" at bounding box center [441, 378] width 77 height 26
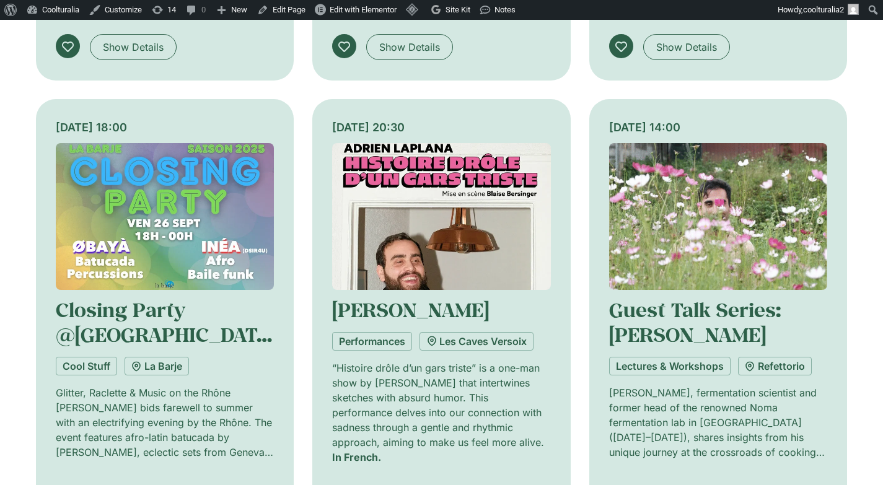
scroll to position [3715, 0]
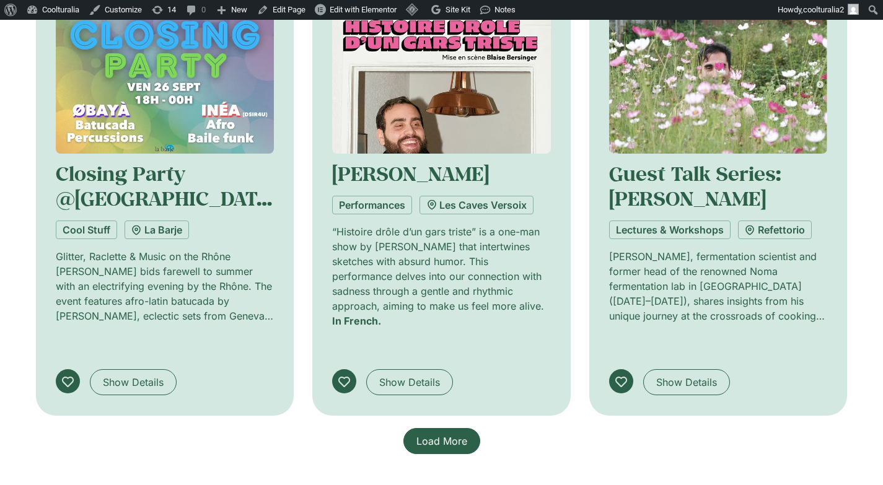
click at [461, 434] on span "Load More" at bounding box center [441, 441] width 51 height 15
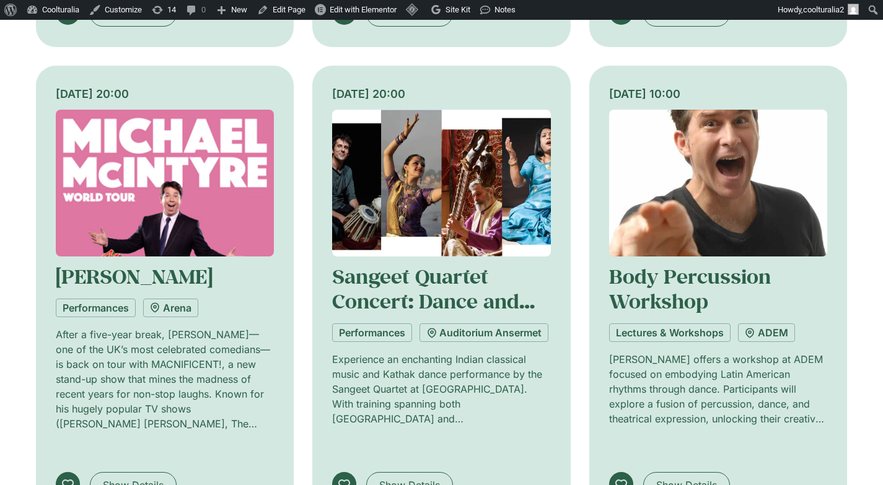
scroll to position [4569, 0]
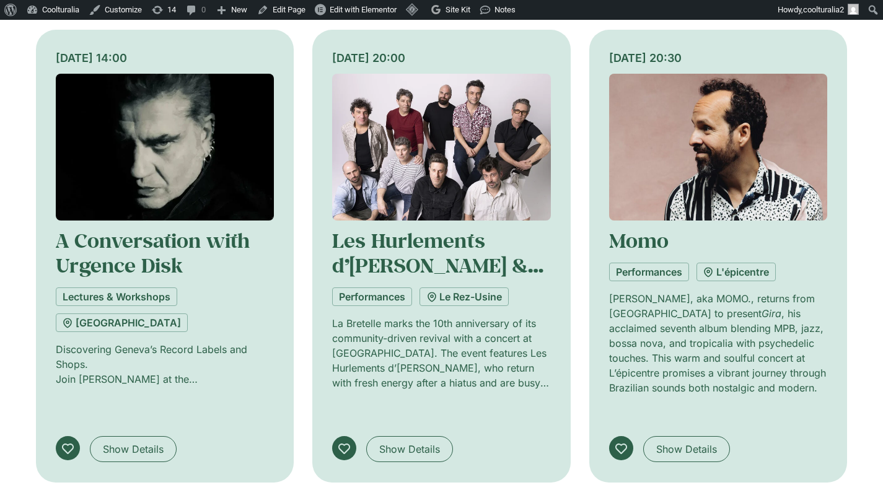
scroll to position [5535, 0]
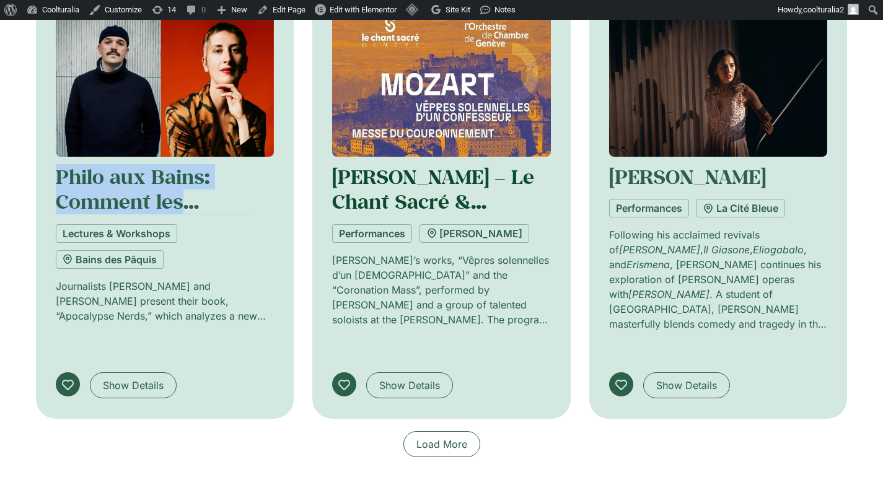
scroll to position [6604, 0]
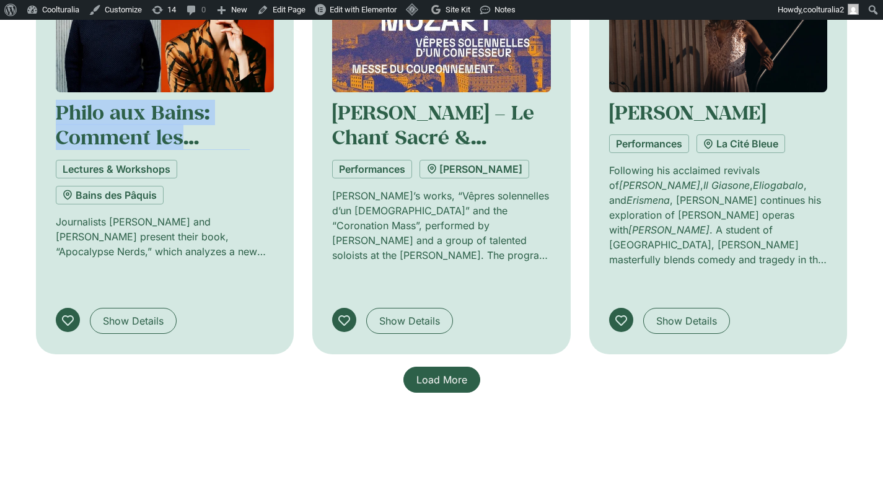
click at [439, 372] on span "Load More" at bounding box center [441, 379] width 51 height 15
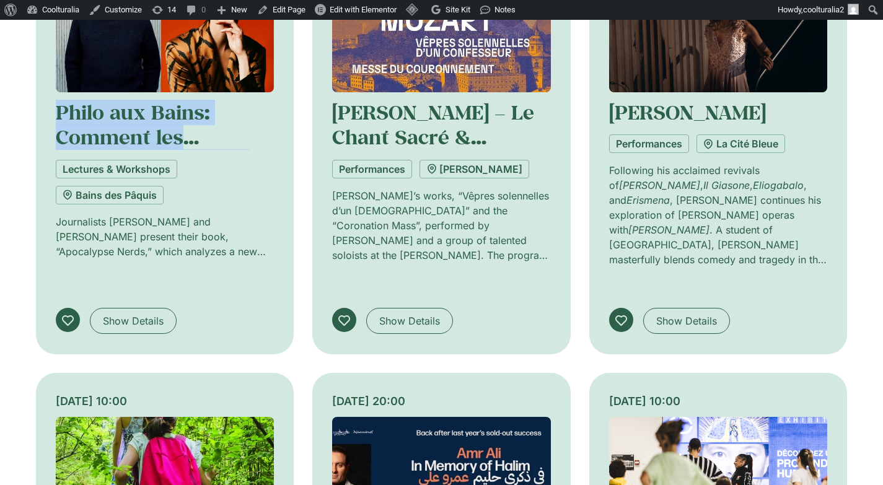
scroll to position [6615, 0]
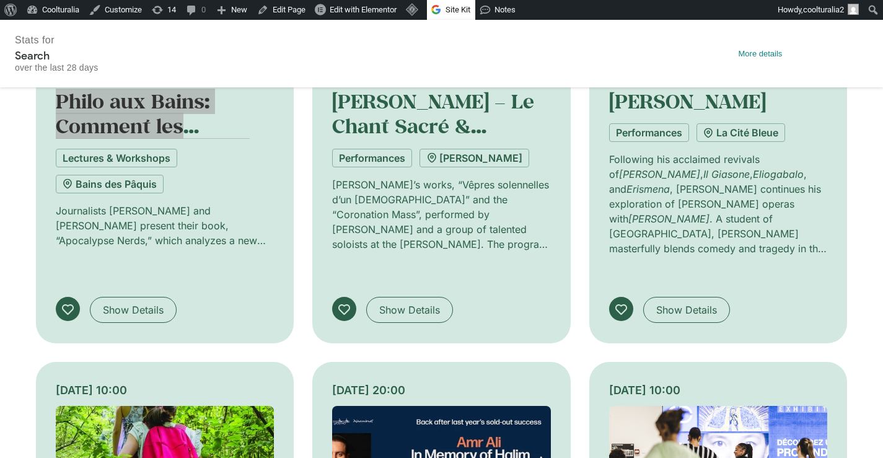
drag, startPoint x: 167, startPoint y: 297, endPoint x: 472, endPoint y: 4, distance: 422.3
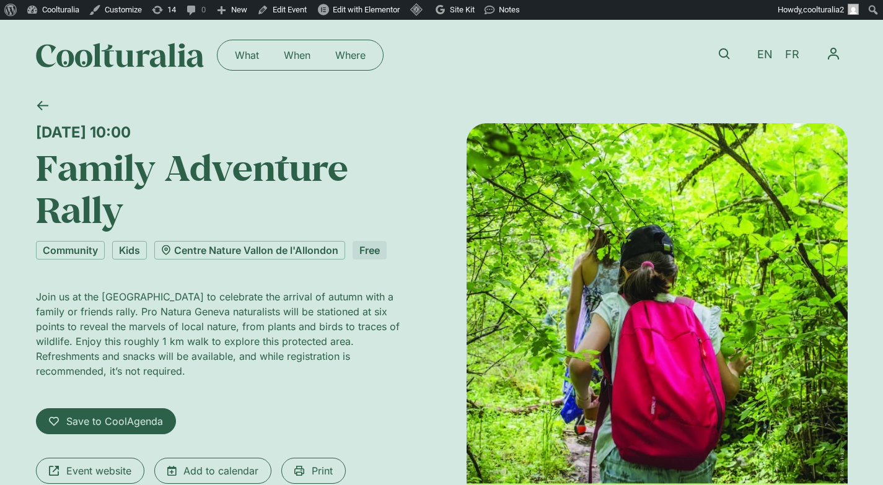
drag, startPoint x: 37, startPoint y: 132, endPoint x: 210, endPoint y: 369, distance: 293.5
click at [210, 369] on div "[DATE] 10:00 Family Adventure Rally Community Kids Centre Nature Vallon de l'Al…" at bounding box center [226, 401] width 381 height 556
copy div "[DATE] 10:00 Family Adventure Rally Community Kids Centre Nature [GEOGRAPHIC_DA…"
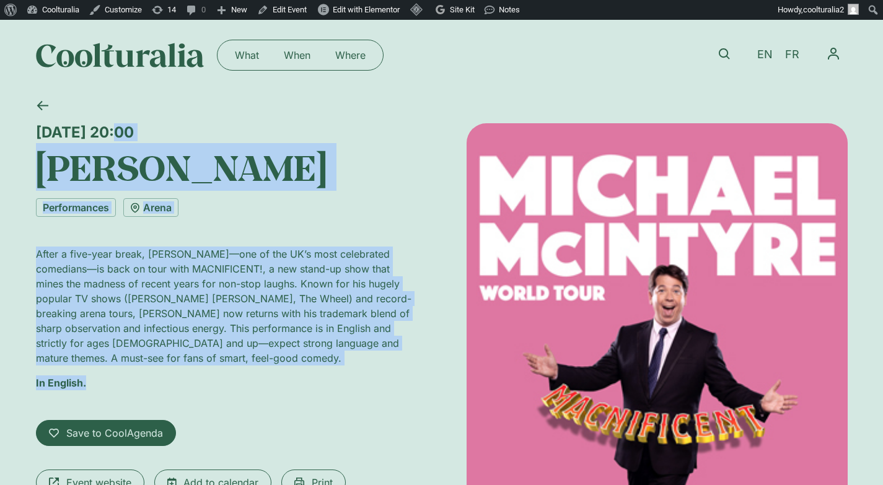
drag, startPoint x: 34, startPoint y: 129, endPoint x: 109, endPoint y: 396, distance: 277.3
click at [109, 396] on div "[DATE] 20:00 [PERSON_NAME] Performances Arena After a five-year break, [PERSON_…" at bounding box center [441, 398] width 883 height 616
copy div "[DATE] 20:00 [PERSON_NAME] Performances Arena After a five-year break, [PERSON_…"
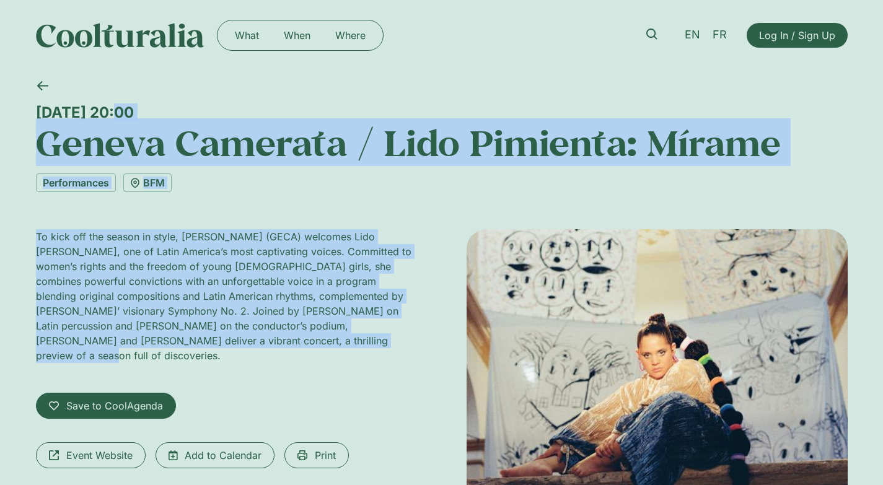
drag, startPoint x: 34, startPoint y: 104, endPoint x: 245, endPoint y: 339, distance: 315.8
click at [245, 339] on div "[DATE] 20:00 [PERSON_NAME] / Lido [PERSON_NAME]: Mírame Performances BFM To kic…" at bounding box center [441, 363] width 883 height 584
copy div "[DATE] 20:00 [PERSON_NAME] / Lido [PERSON_NAME]: Mírame Performances BFM To kic…"
